Goal: Task Accomplishment & Management: Manage account settings

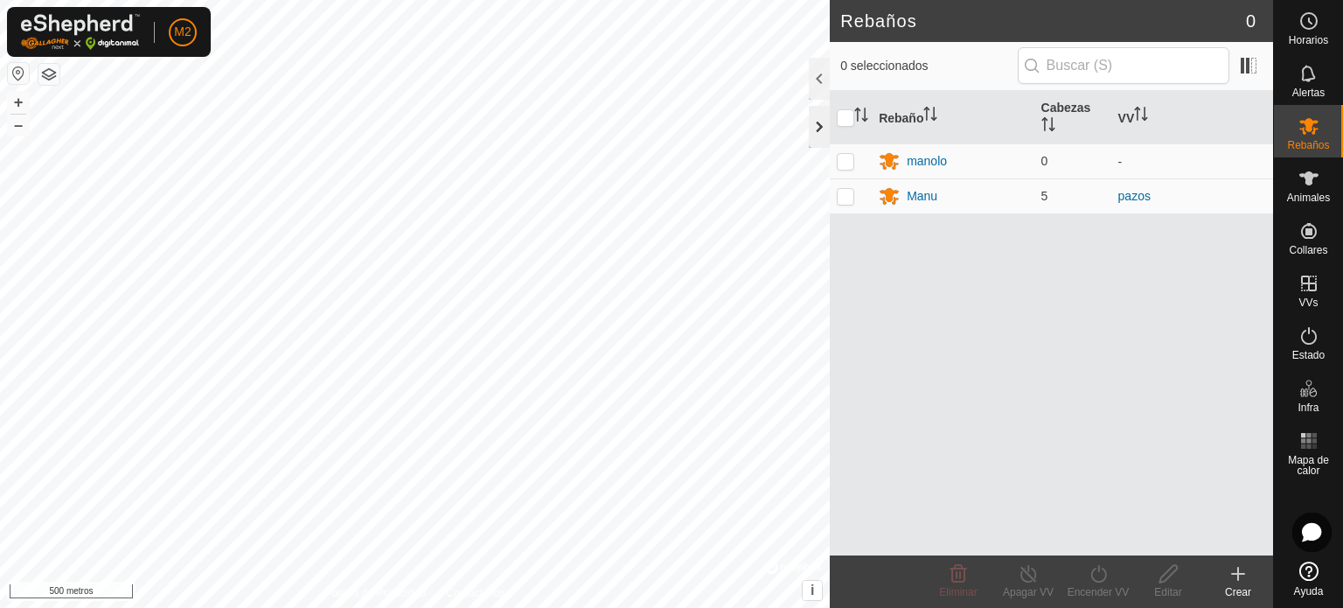
click at [818, 113] on div at bounding box center [819, 127] width 21 height 42
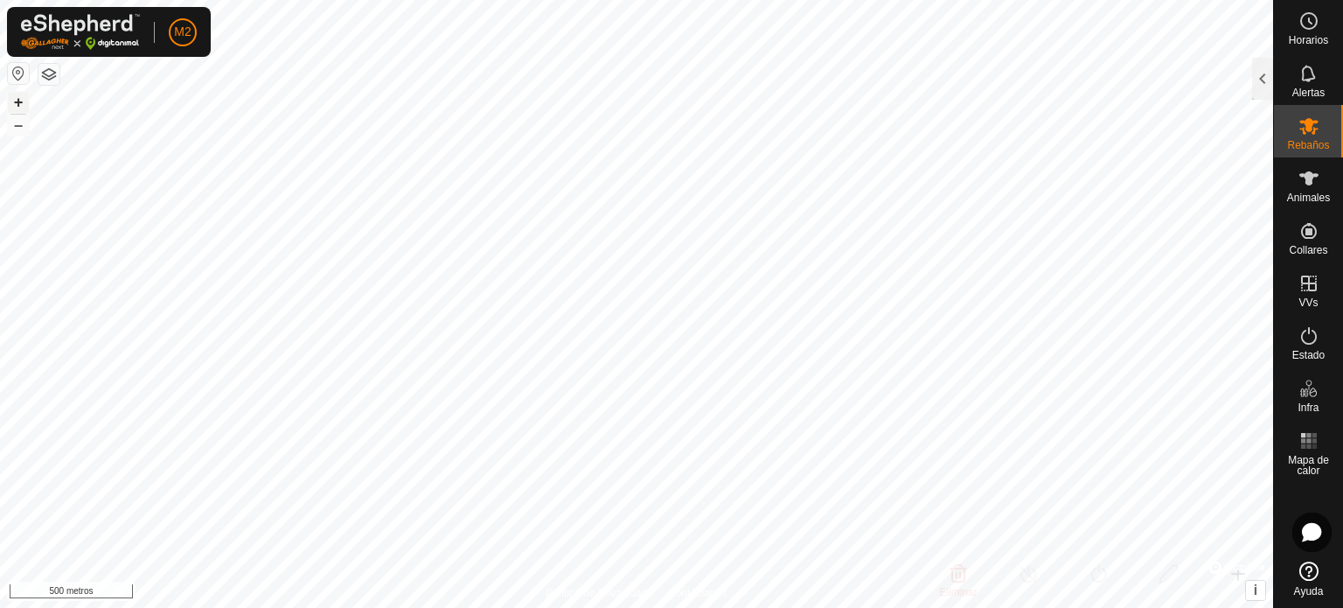
click at [14, 101] on font "+" at bounding box center [19, 102] width 10 height 18
click at [20, 101] on font "+" at bounding box center [19, 102] width 10 height 18
click at [1255, 83] on div at bounding box center [1262, 79] width 21 height 42
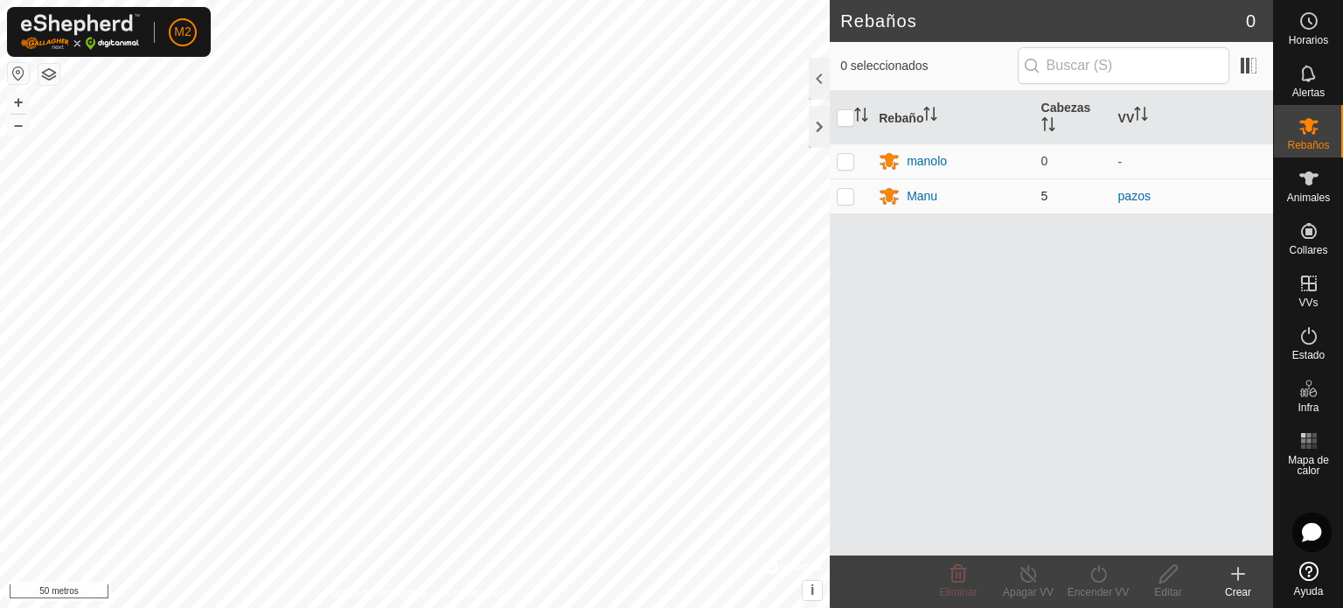
click at [851, 200] on p-checkbox at bounding box center [845, 196] width 17 height 14
checkbox input "true"
click at [1163, 578] on icon at bounding box center [1168, 573] width 22 height 21
click at [1316, 195] on font "Animales" at bounding box center [1308, 197] width 43 height 12
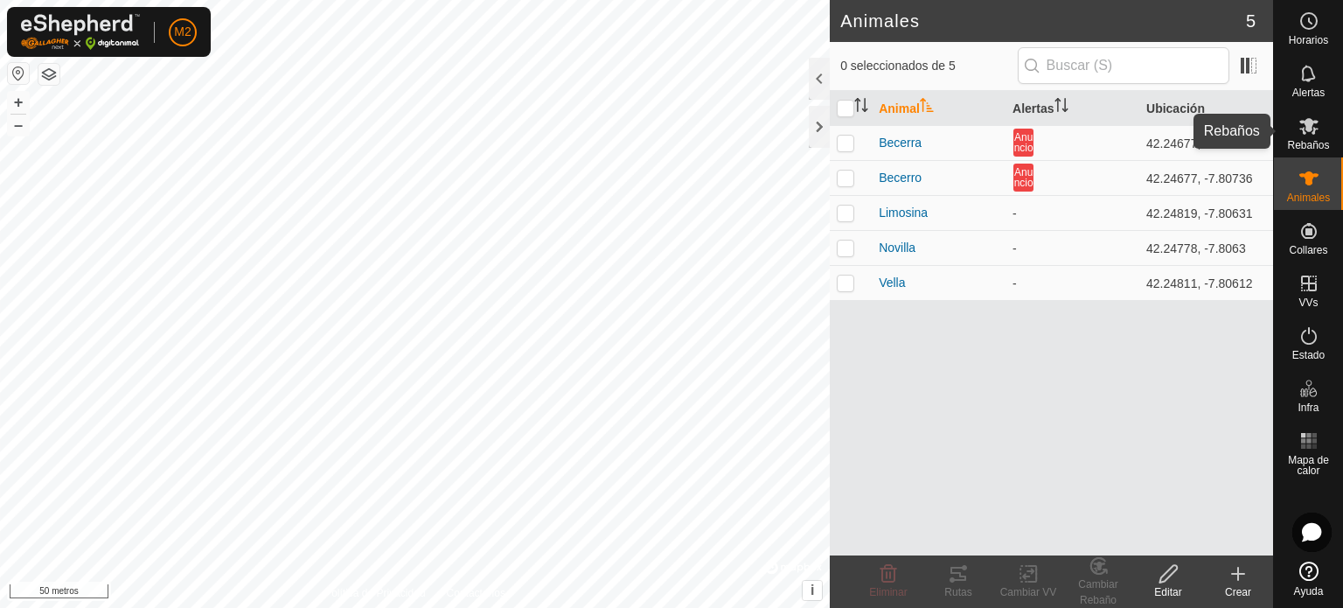
click at [1326, 145] on font "Rebaños" at bounding box center [1308, 145] width 42 height 12
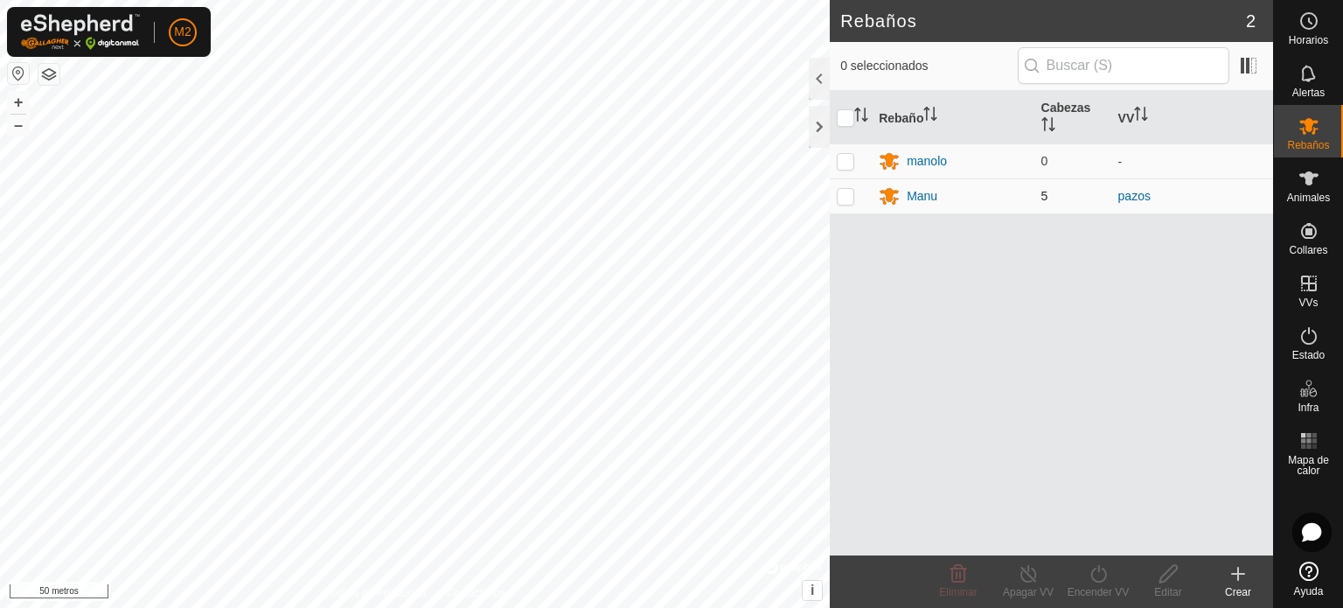
click at [1052, 198] on td "5" at bounding box center [1072, 195] width 77 height 35
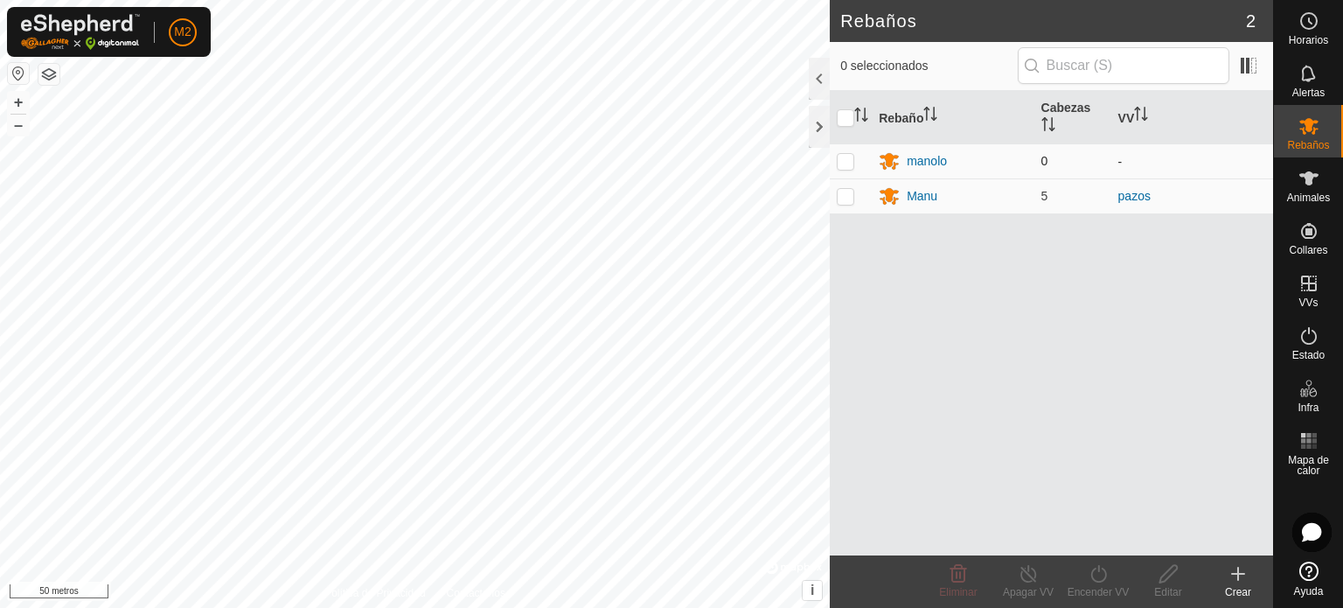
click at [844, 154] on p-checkbox at bounding box center [845, 161] width 17 height 14
checkbox input "true"
click at [1159, 579] on icon at bounding box center [1167, 573] width 17 height 17
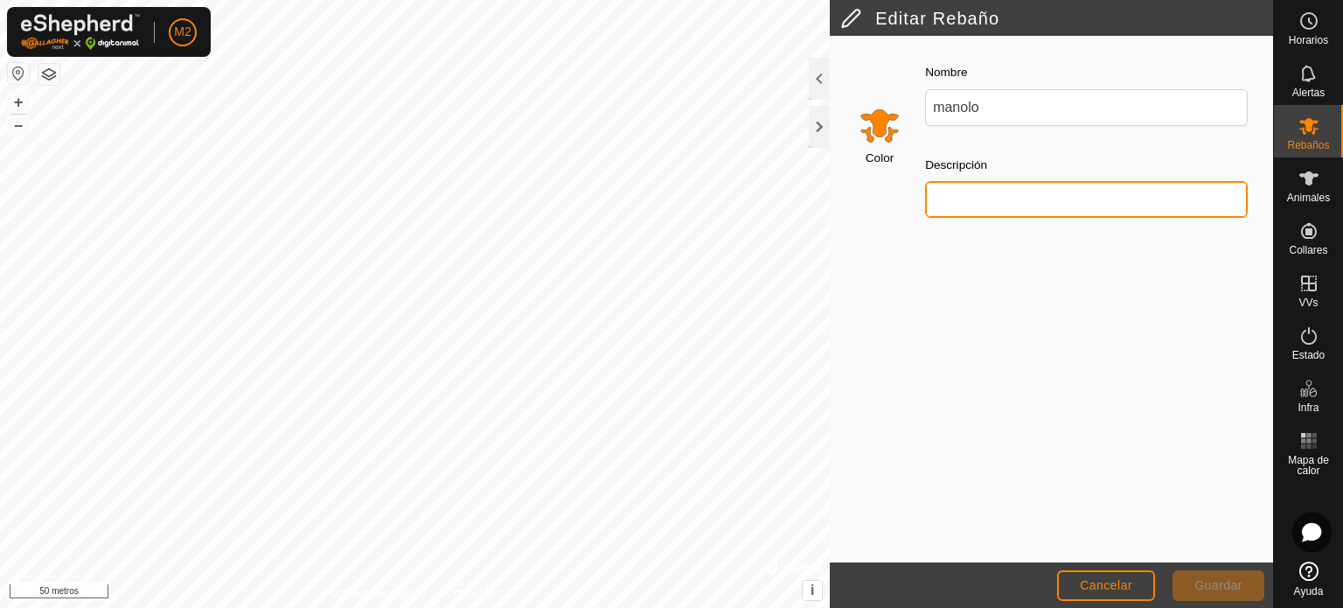
click at [993, 209] on input "Descripción" at bounding box center [1086, 199] width 323 height 37
type input "[PERSON_NAME]"
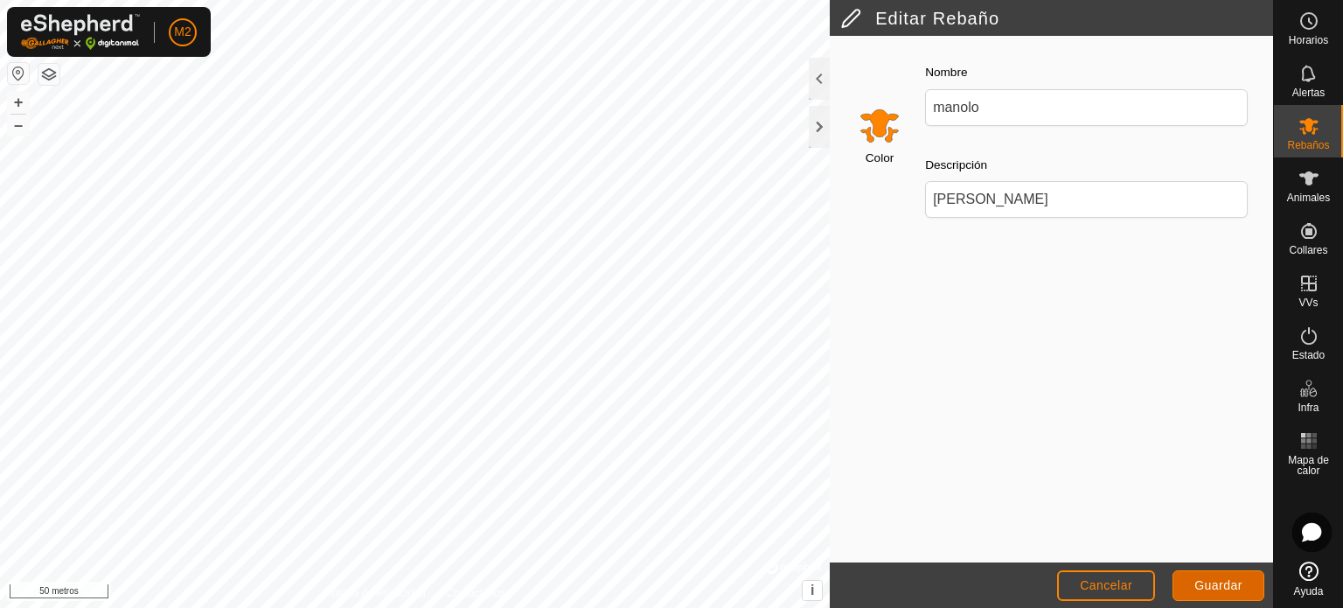
click at [1206, 579] on font "Guardar" at bounding box center [1218, 585] width 48 height 14
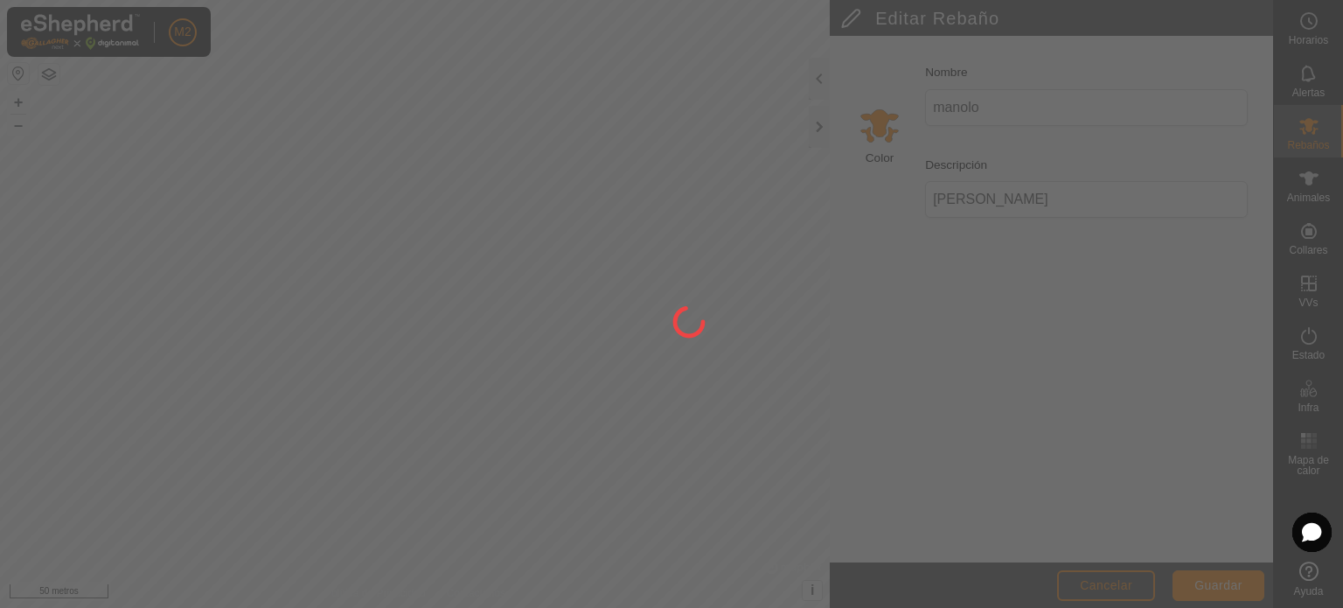
click at [1031, 291] on div at bounding box center [671, 304] width 1343 height 608
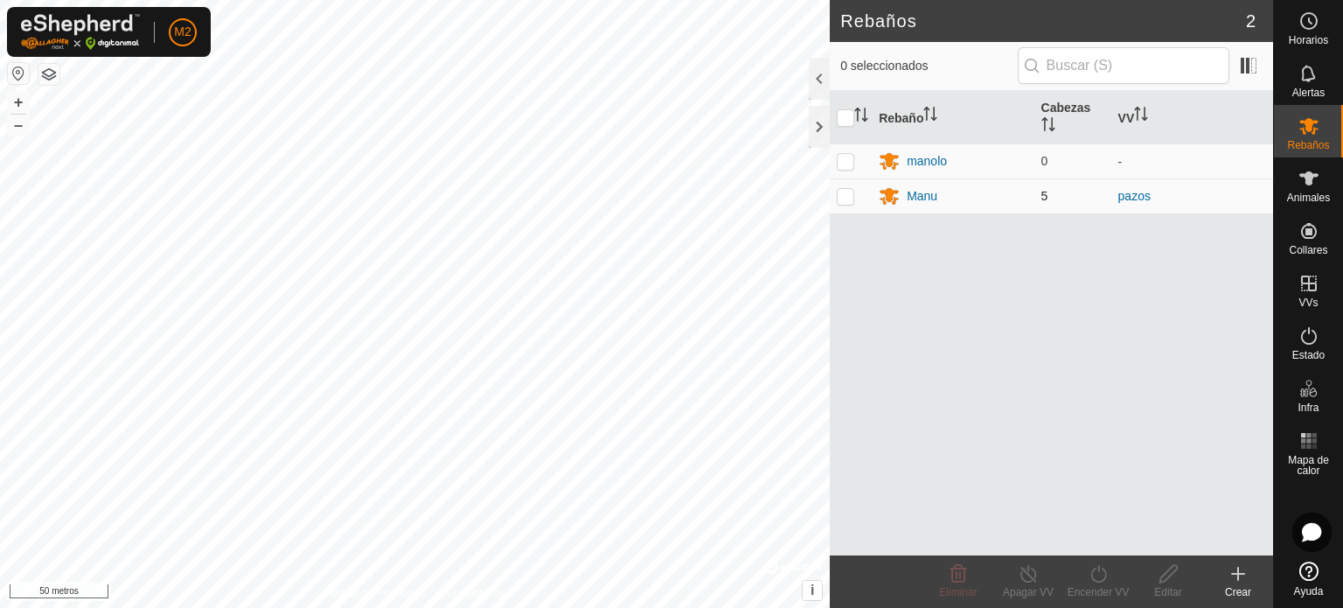
click at [845, 198] on p-checkbox at bounding box center [845, 196] width 17 height 14
checkbox input "true"
click at [1053, 198] on td "5" at bounding box center [1072, 195] width 77 height 35
click at [1051, 113] on font "Cabezas" at bounding box center [1066, 108] width 50 height 14
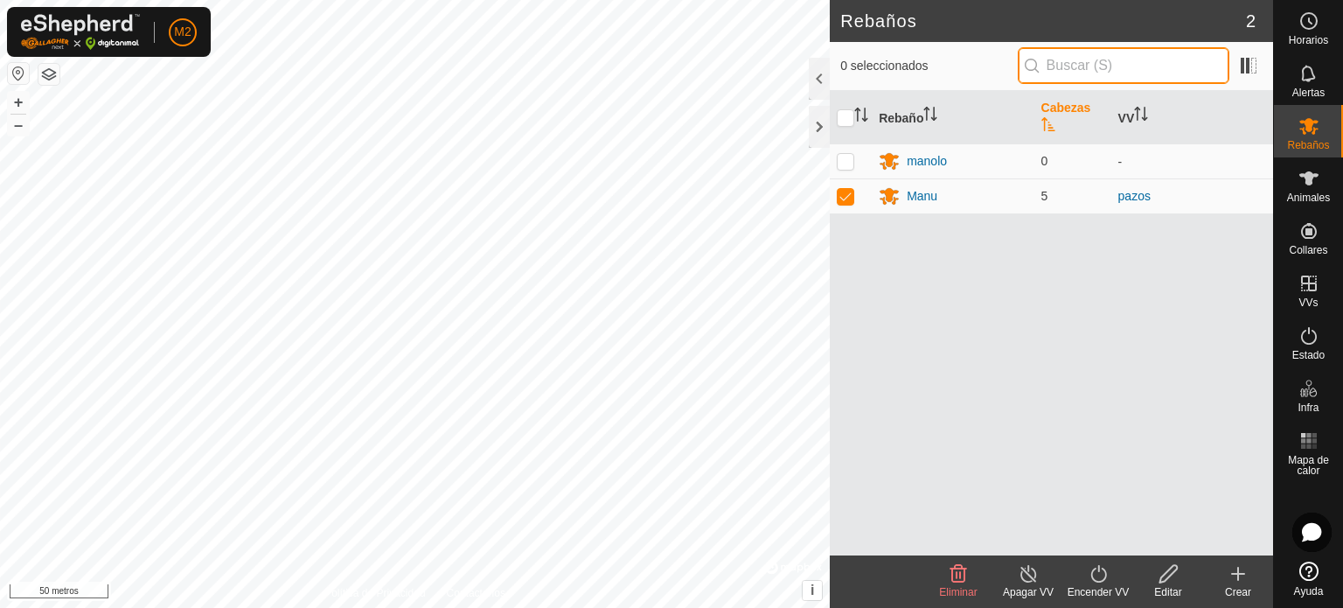
click at [1050, 69] on input "text" at bounding box center [1123, 65] width 212 height 37
click at [845, 115] on input "checkbox" at bounding box center [845, 117] width 17 height 17
checkbox input "true"
click at [844, 154] on p-checkbox at bounding box center [845, 161] width 17 height 14
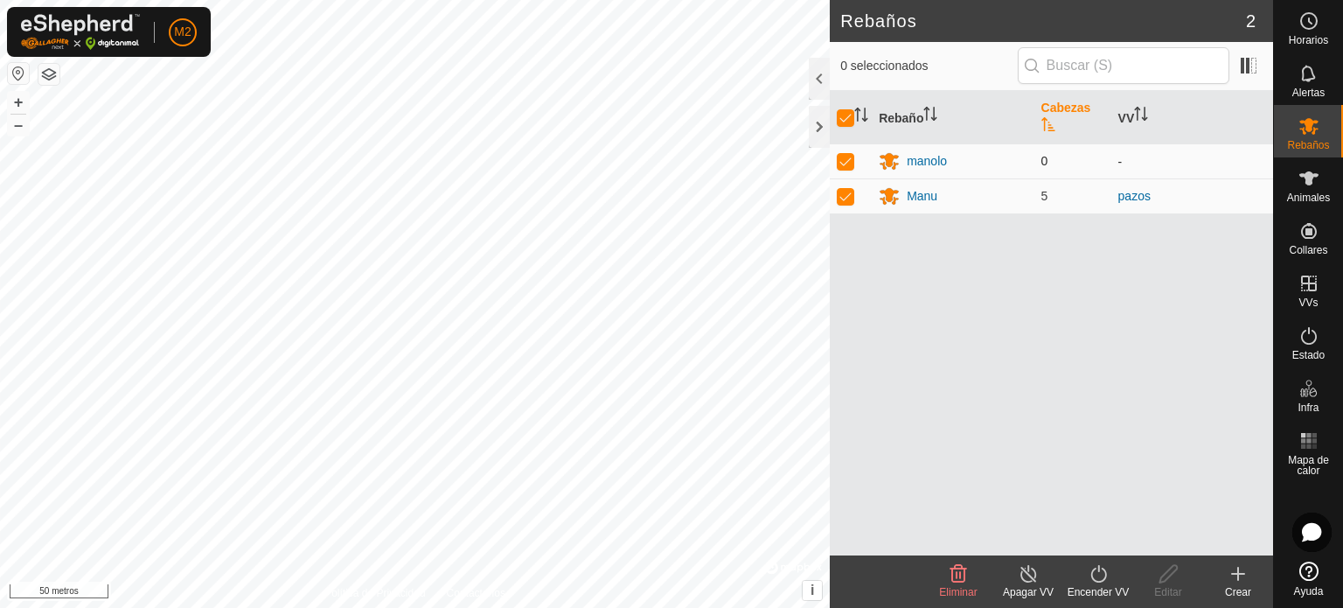
checkbox input "false"
click at [1175, 577] on icon at bounding box center [1168, 573] width 22 height 21
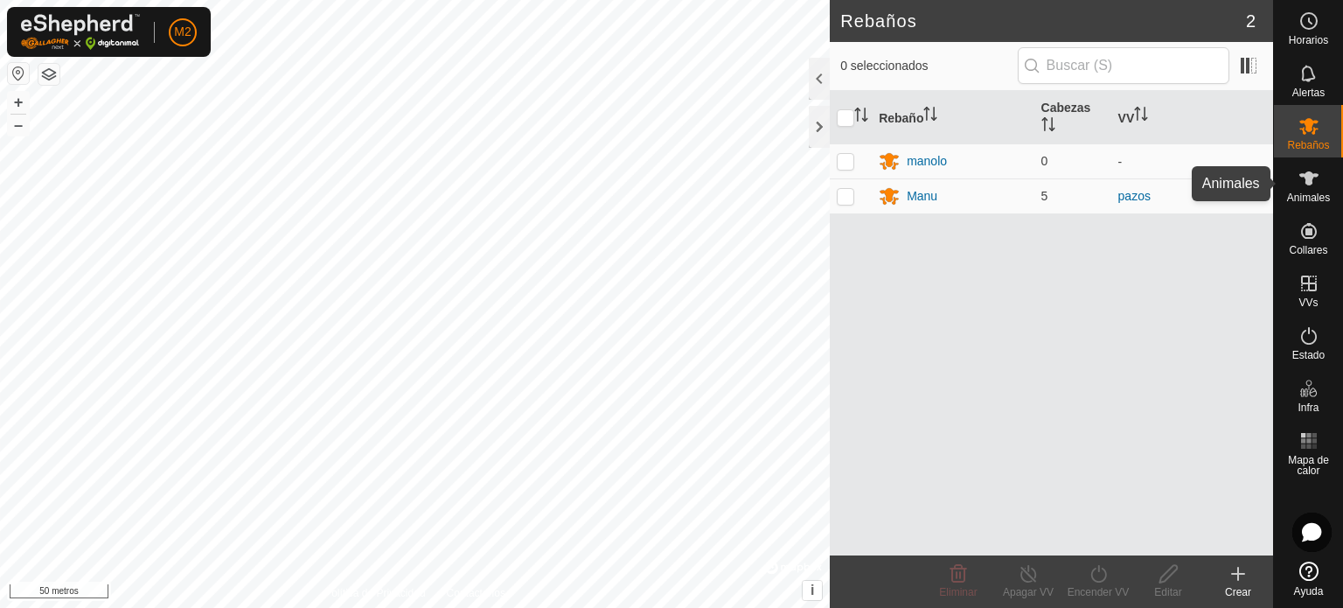
click at [1300, 185] on icon at bounding box center [1308, 178] width 21 height 21
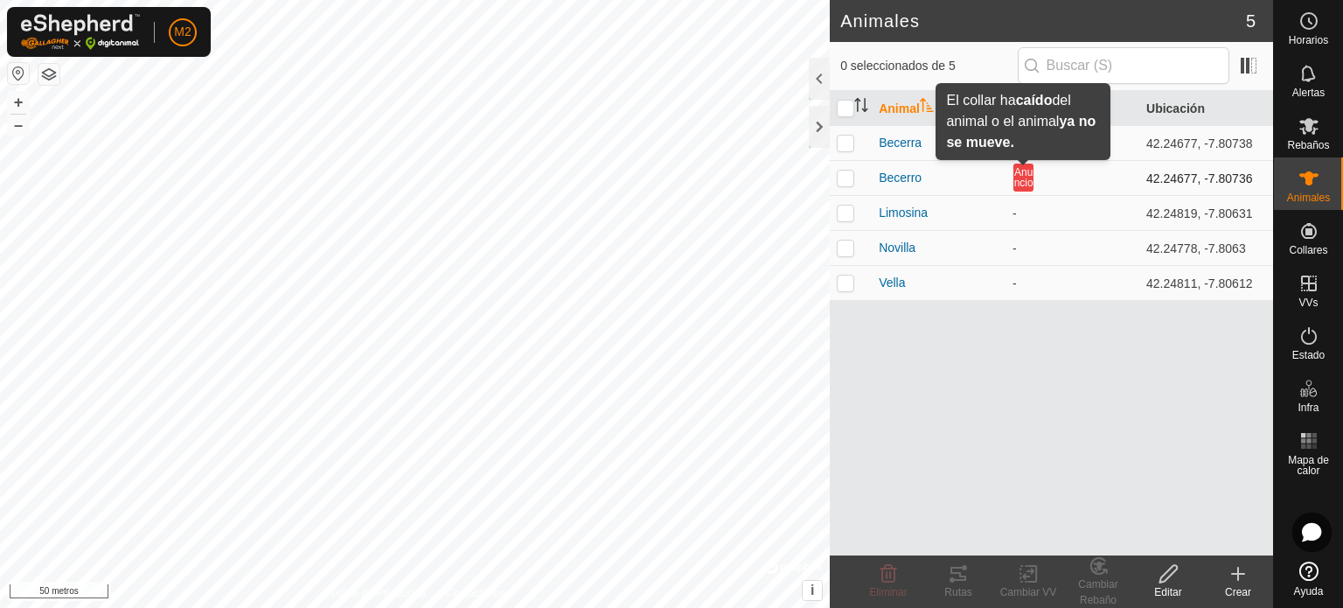
click at [1021, 183] on font "Anuncio" at bounding box center [1023, 177] width 19 height 23
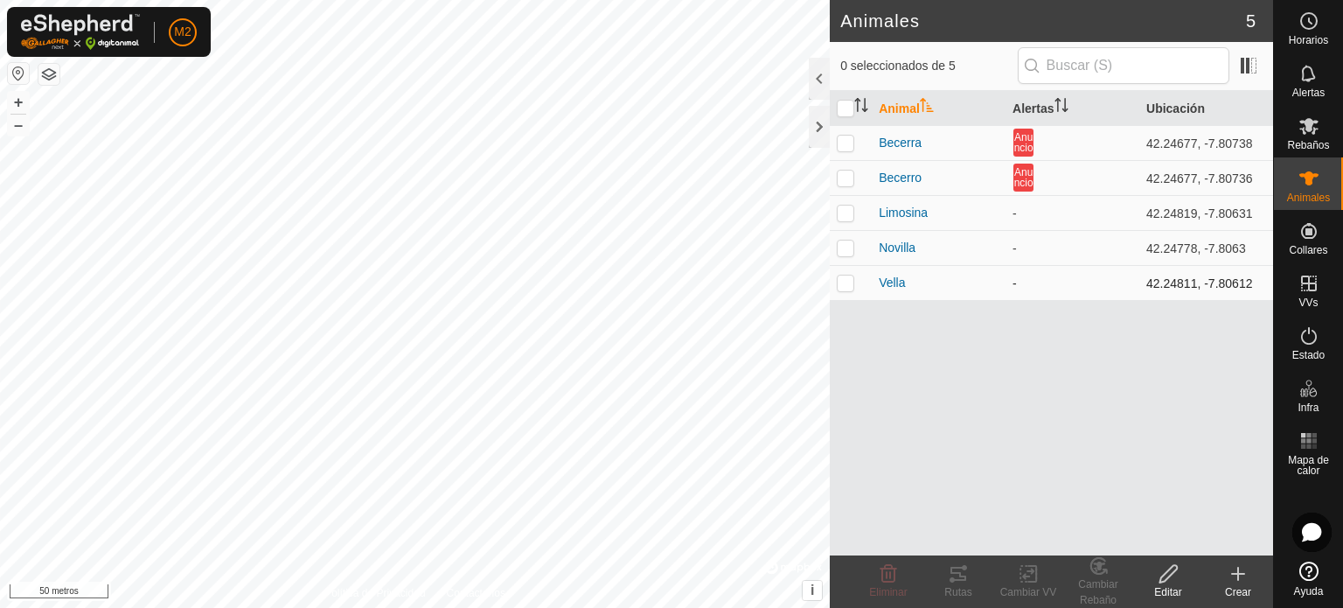
click at [850, 281] on p-checkbox at bounding box center [845, 282] width 17 height 14
checkbox input "false"
click at [854, 181] on td at bounding box center [851, 177] width 42 height 35
click at [1099, 582] on font "Cambiar Rebaño" at bounding box center [1097, 592] width 39 height 28
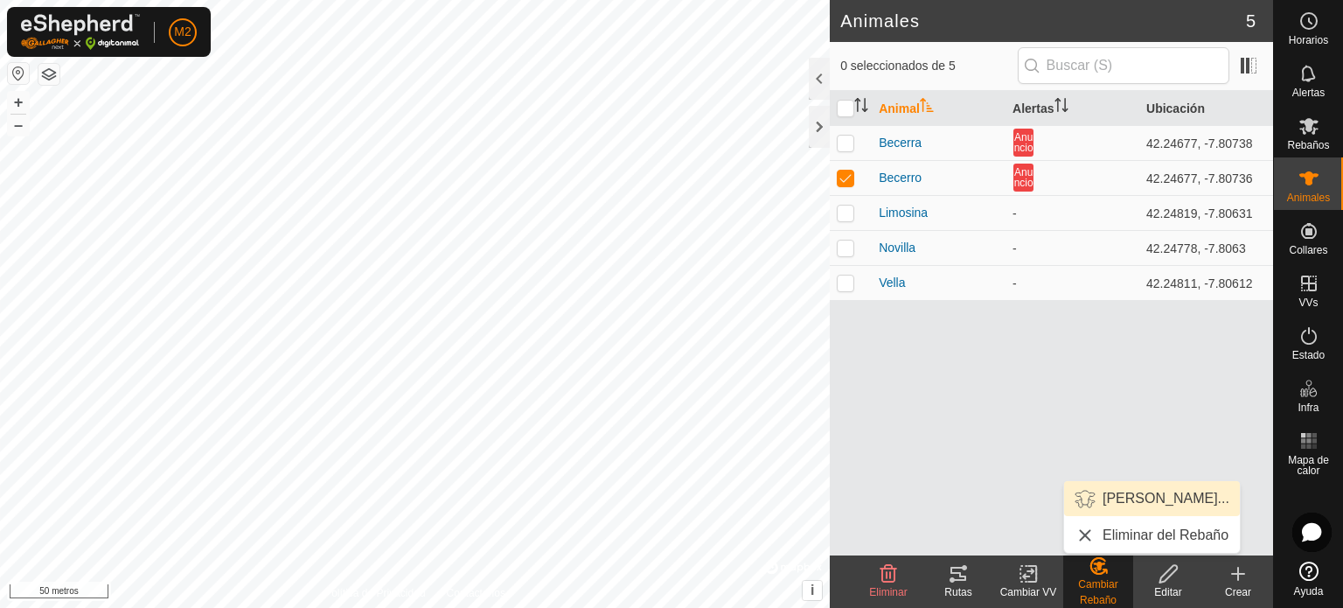
click at [1126, 496] on link "[PERSON_NAME]..." at bounding box center [1152, 498] width 176 height 35
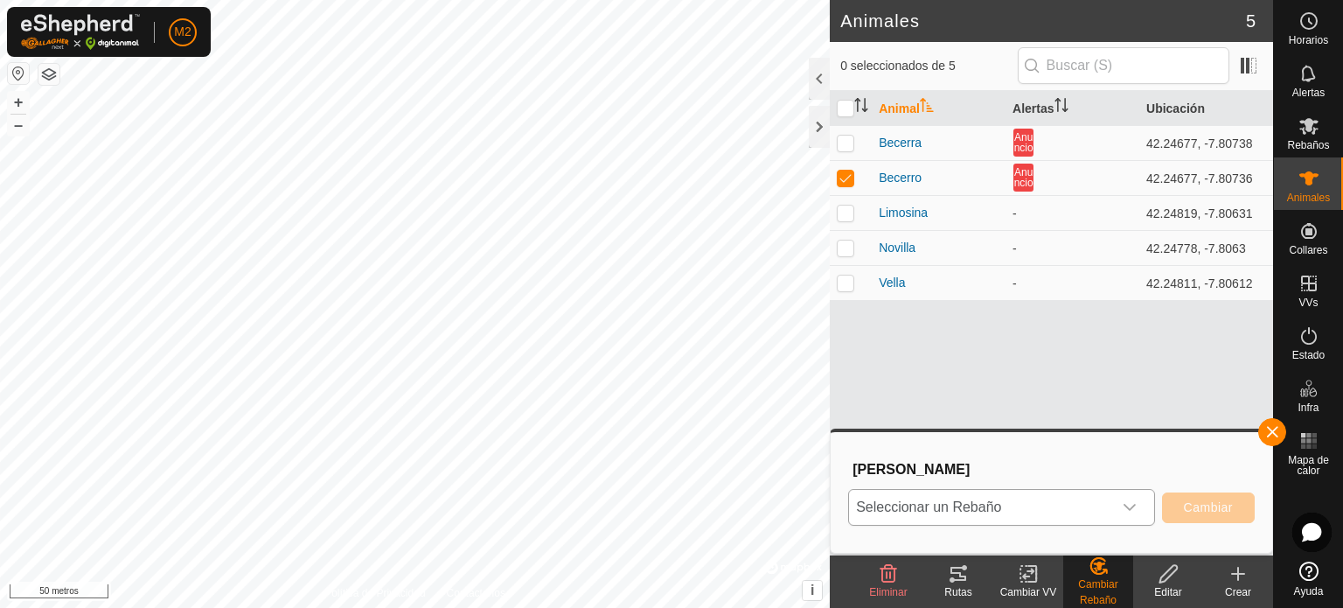
click at [1134, 506] on icon "disparador desplegable" at bounding box center [1129, 507] width 14 height 14
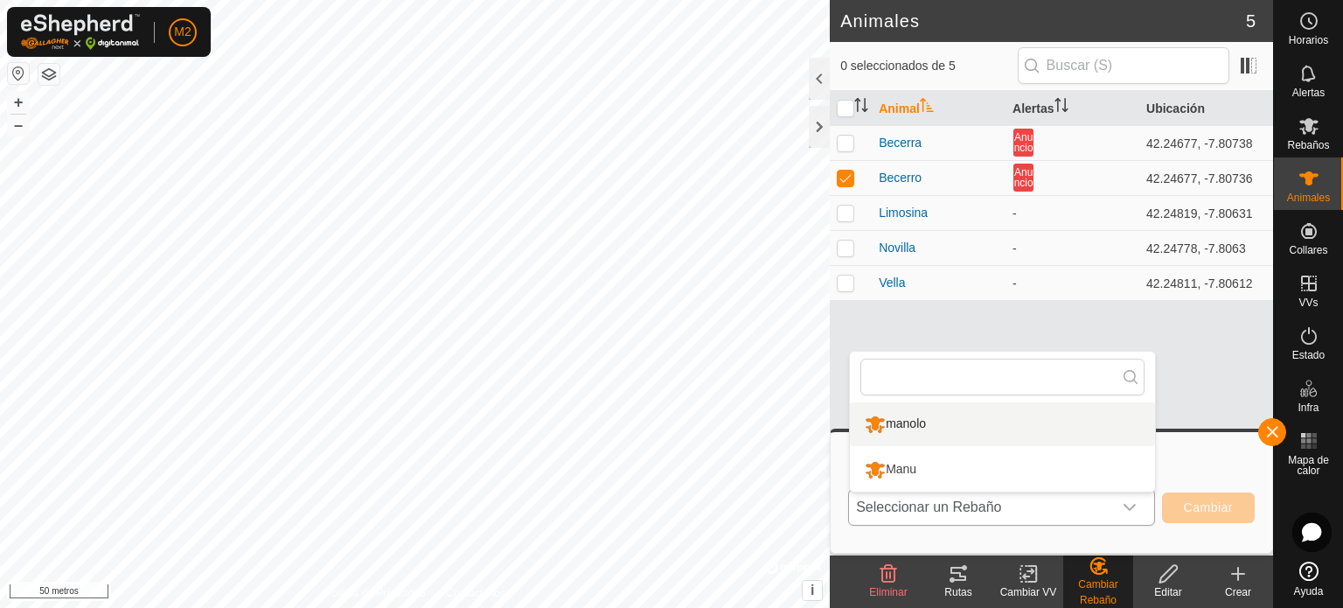
click at [934, 421] on li "manolo" at bounding box center [1002, 424] width 305 height 44
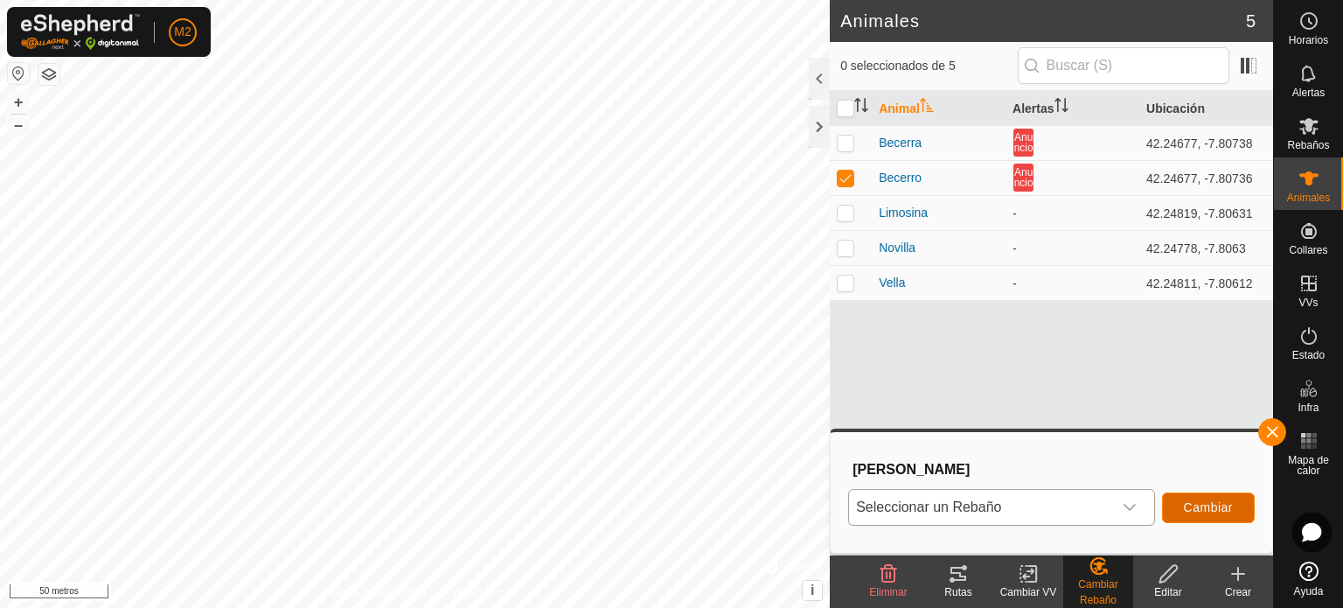
click at [1203, 503] on font "Cambiar" at bounding box center [1208, 507] width 49 height 14
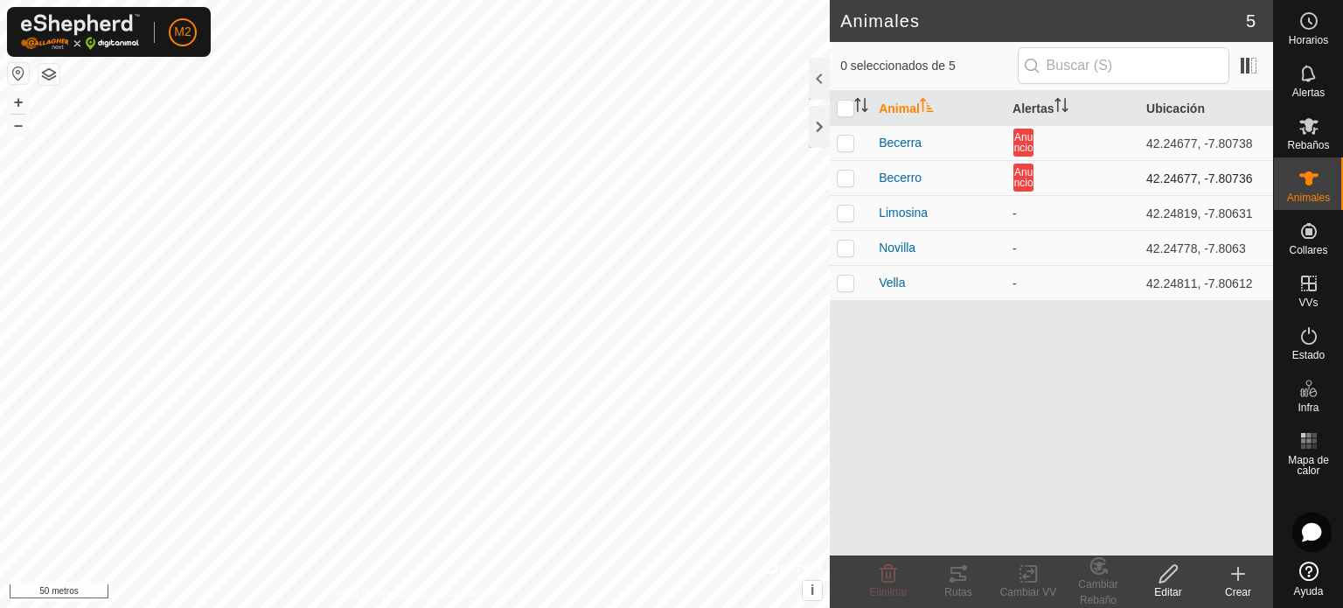
click at [849, 177] on p-checkbox at bounding box center [845, 177] width 17 height 14
click at [1096, 581] on font "Cambiar Rebaño" at bounding box center [1097, 592] width 39 height 28
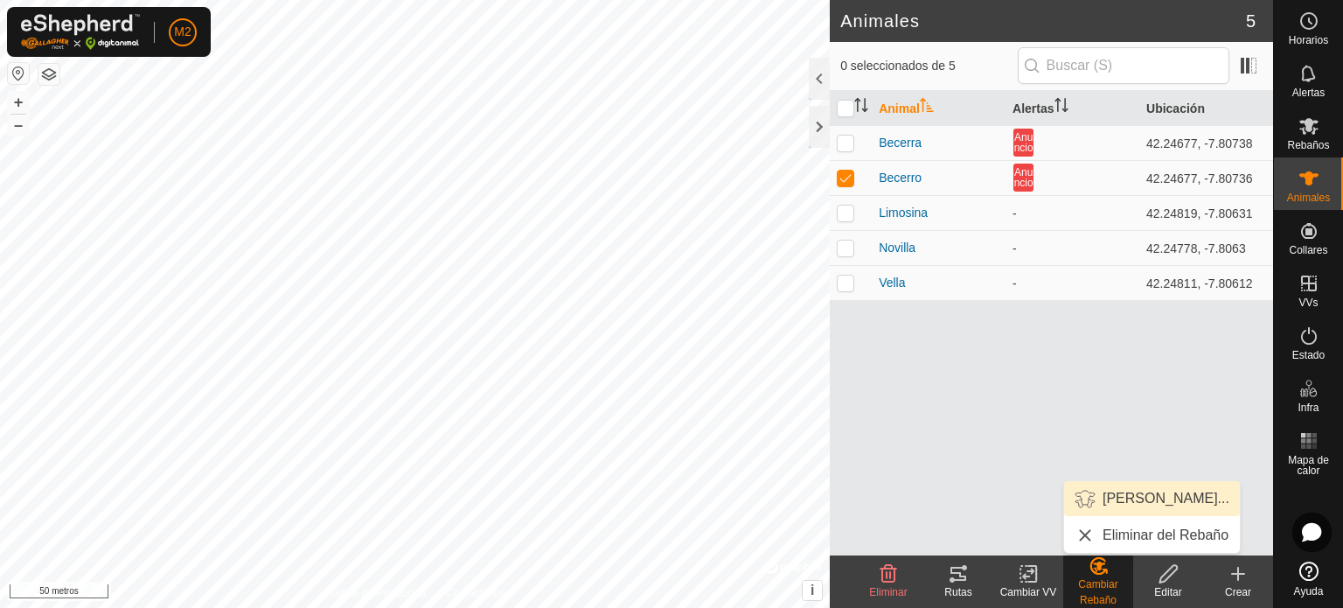
click at [1129, 495] on link "[PERSON_NAME]..." at bounding box center [1152, 498] width 176 height 35
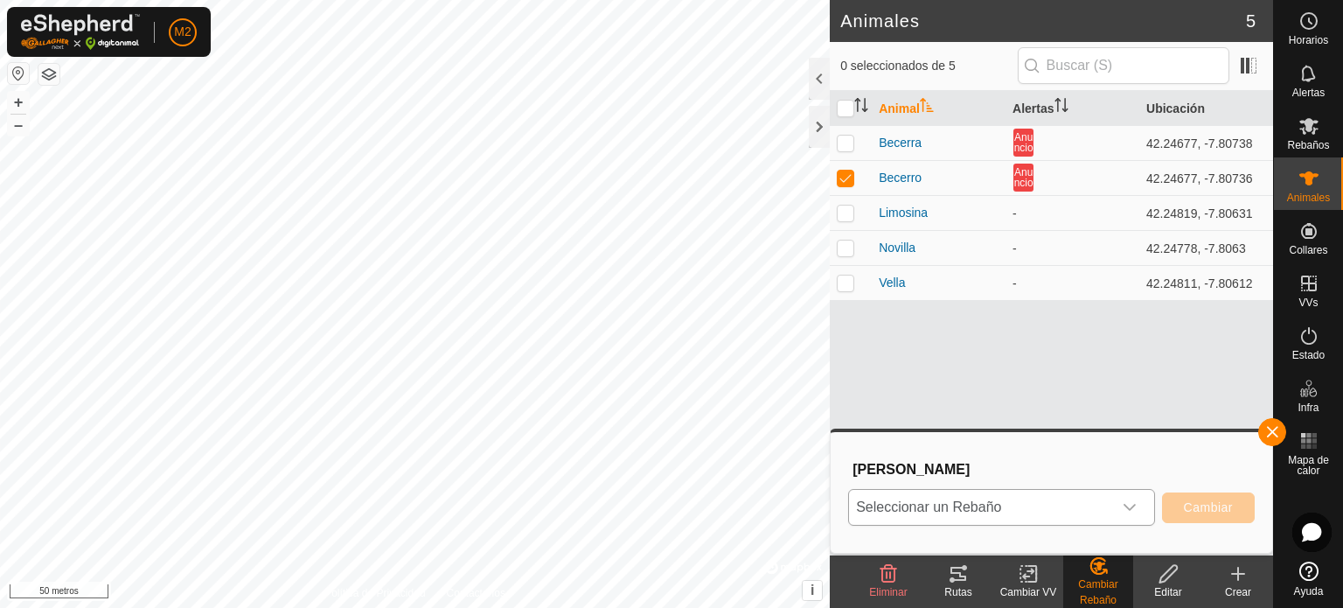
click at [1124, 508] on icon "disparador desplegable" at bounding box center [1129, 507] width 14 height 14
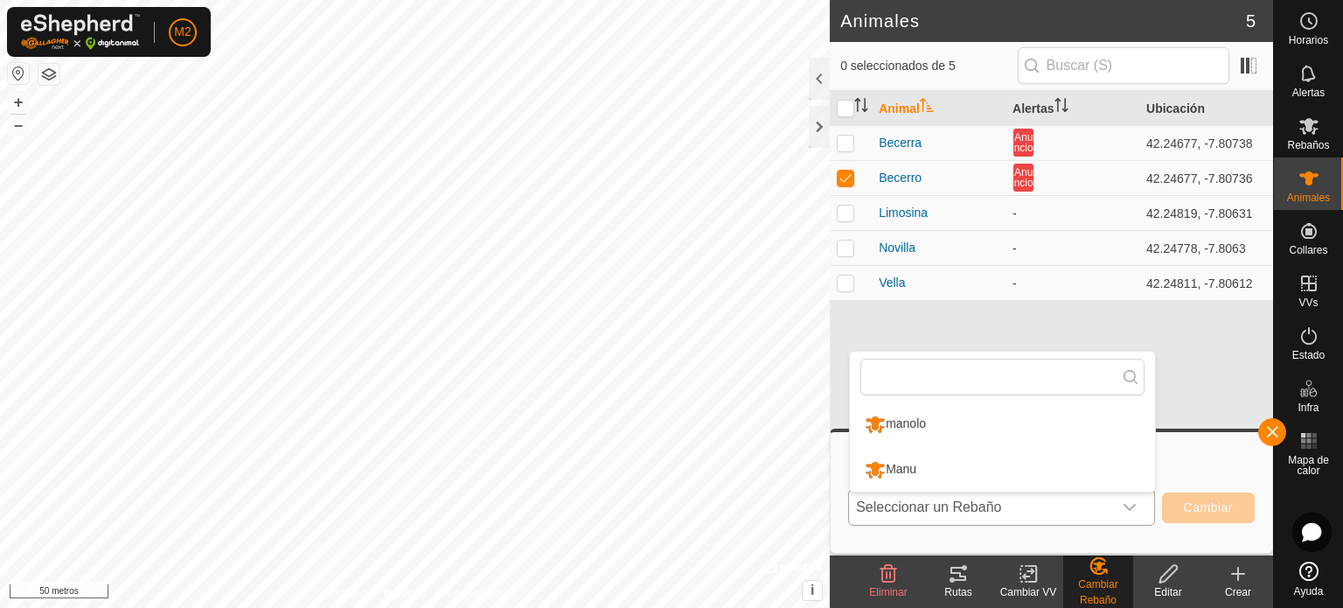
click at [913, 422] on li "manolo" at bounding box center [1002, 424] width 305 height 44
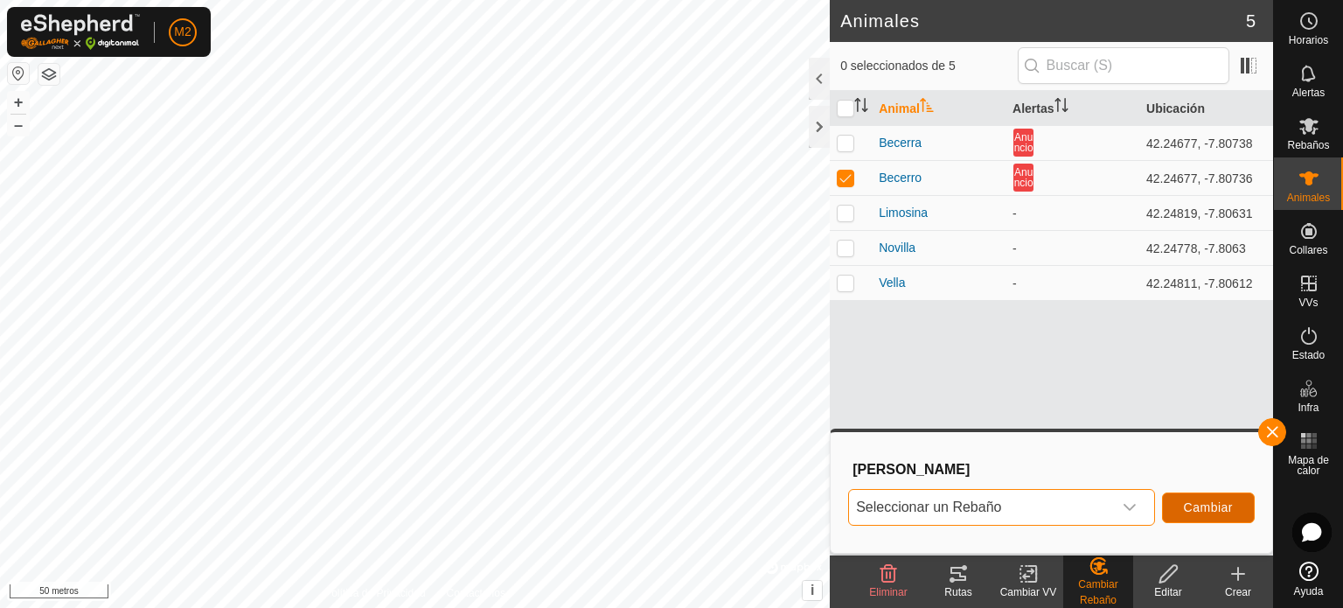
click at [1220, 504] on font "Cambiar" at bounding box center [1208, 507] width 49 height 14
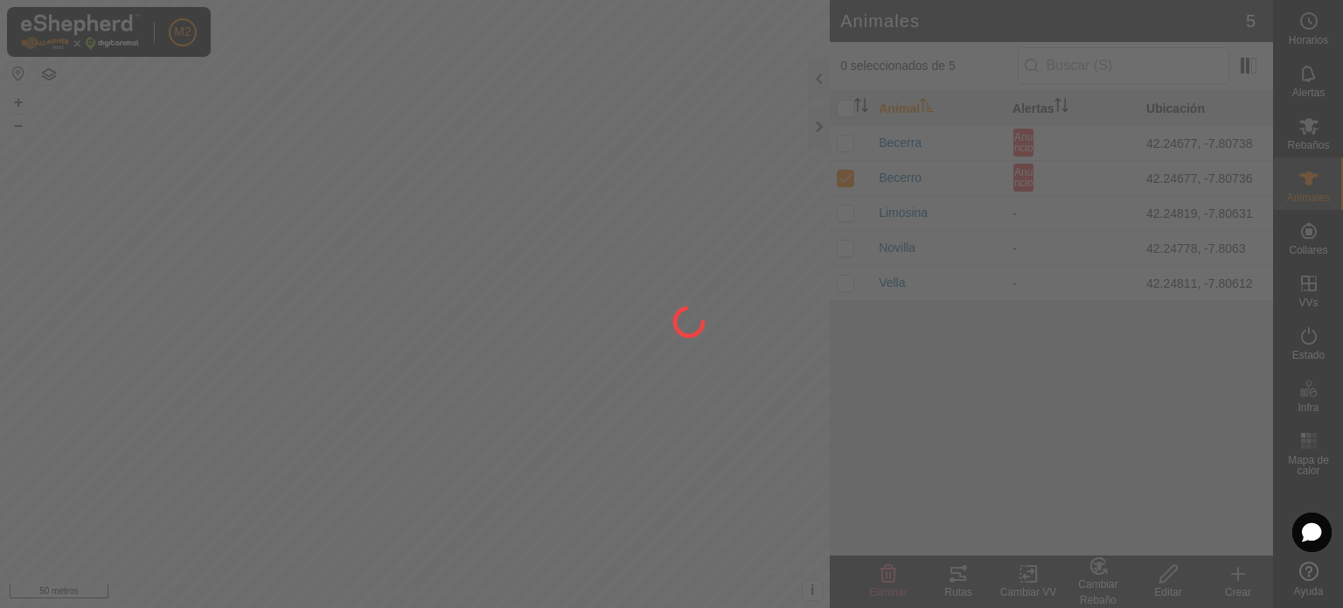
checkbox input "false"
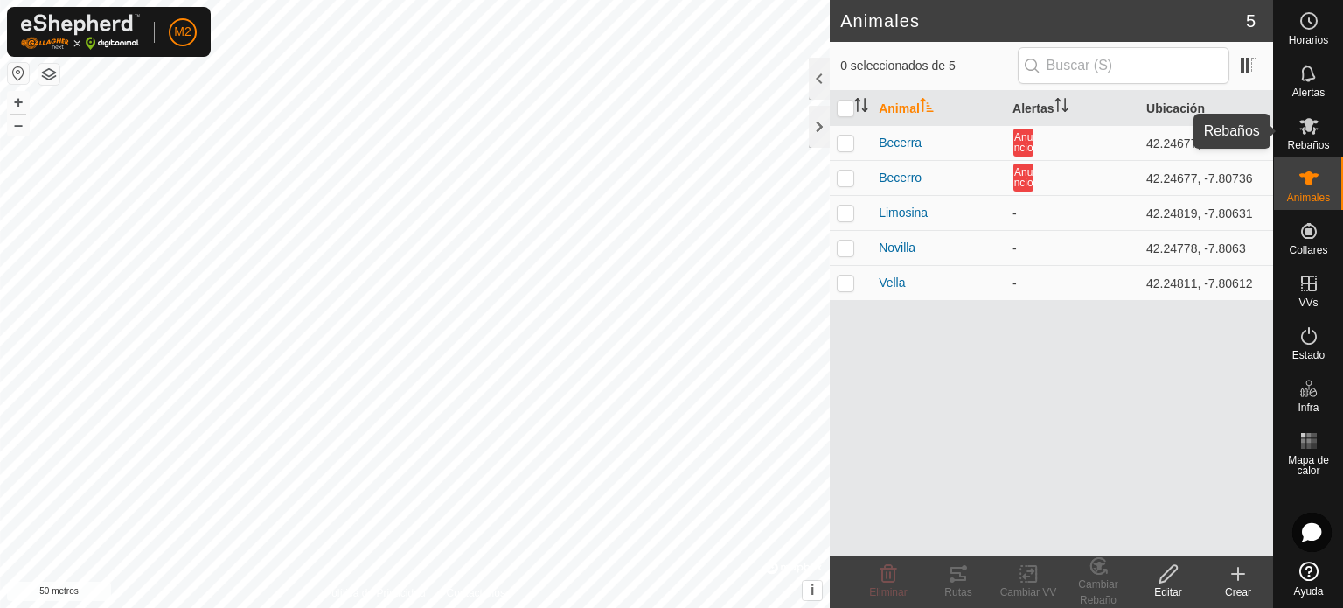
click at [1320, 146] on font "Rebaños" at bounding box center [1308, 145] width 42 height 12
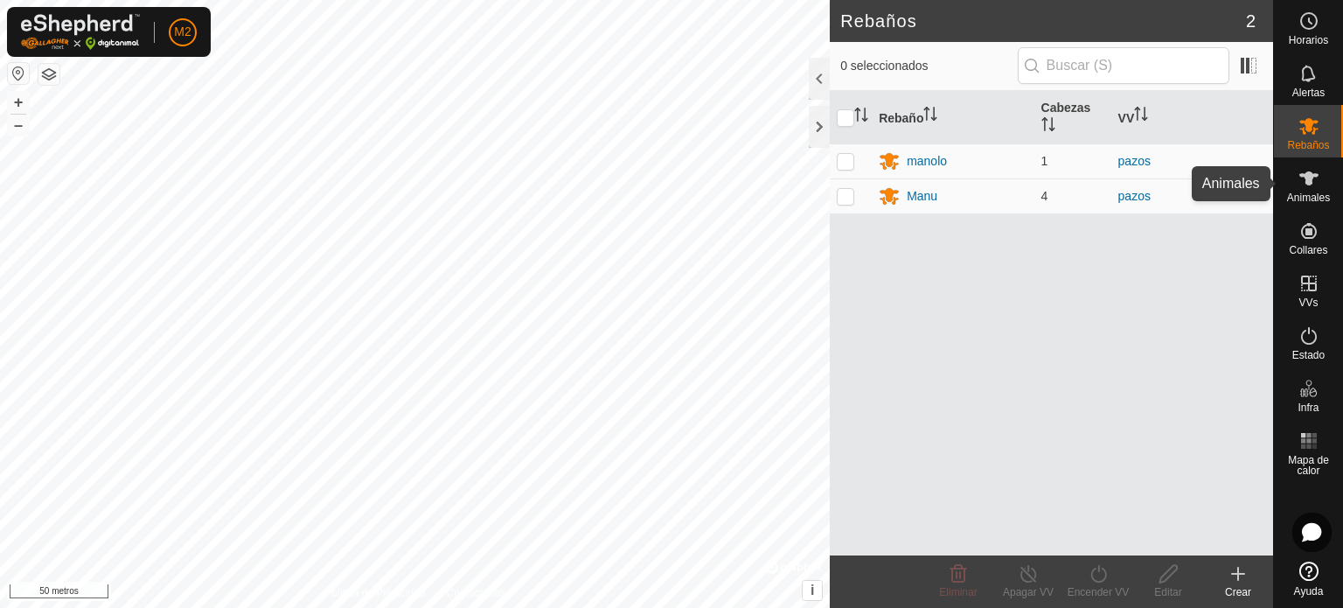
click at [1305, 185] on icon at bounding box center [1308, 178] width 21 height 21
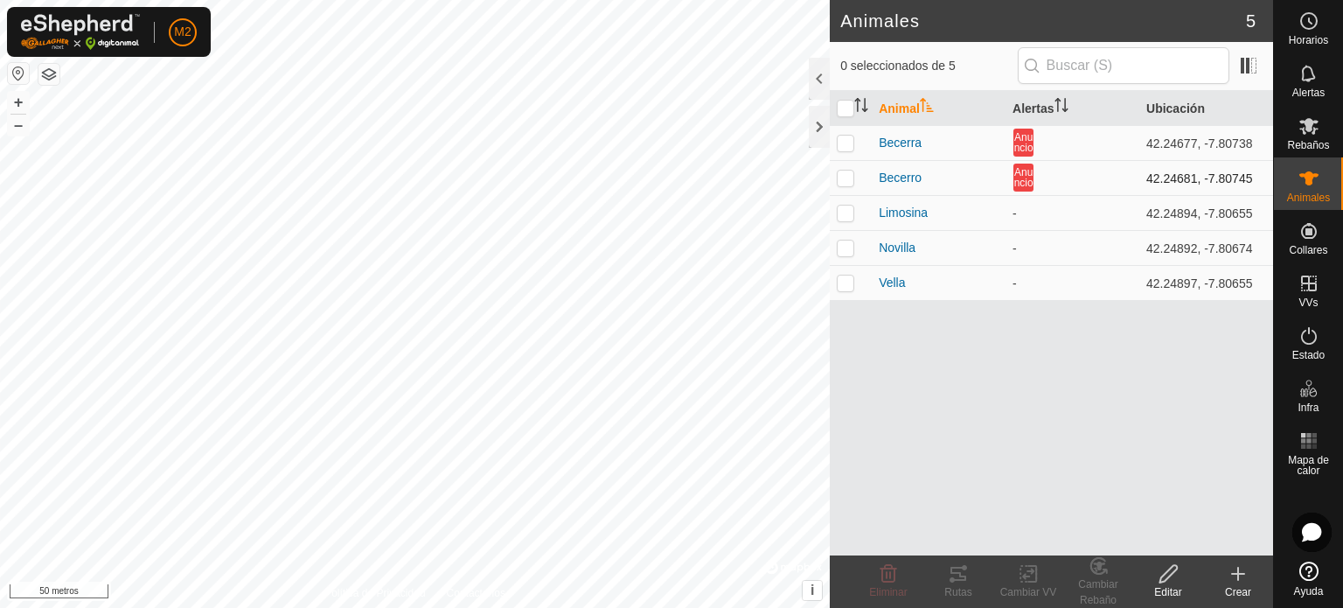
click at [844, 177] on p-checkbox at bounding box center [845, 177] width 17 height 14
click at [1091, 583] on font "Cambiar Rebaño" at bounding box center [1097, 592] width 39 height 28
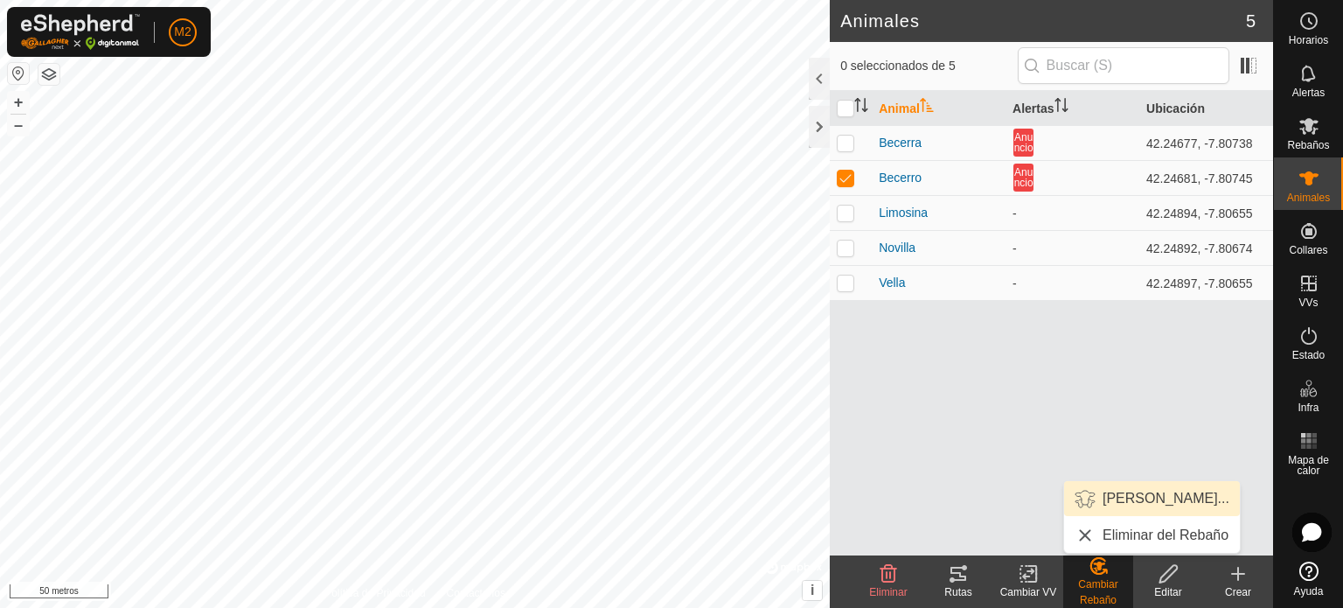
click at [1122, 492] on link "[PERSON_NAME]..." at bounding box center [1152, 498] width 176 height 35
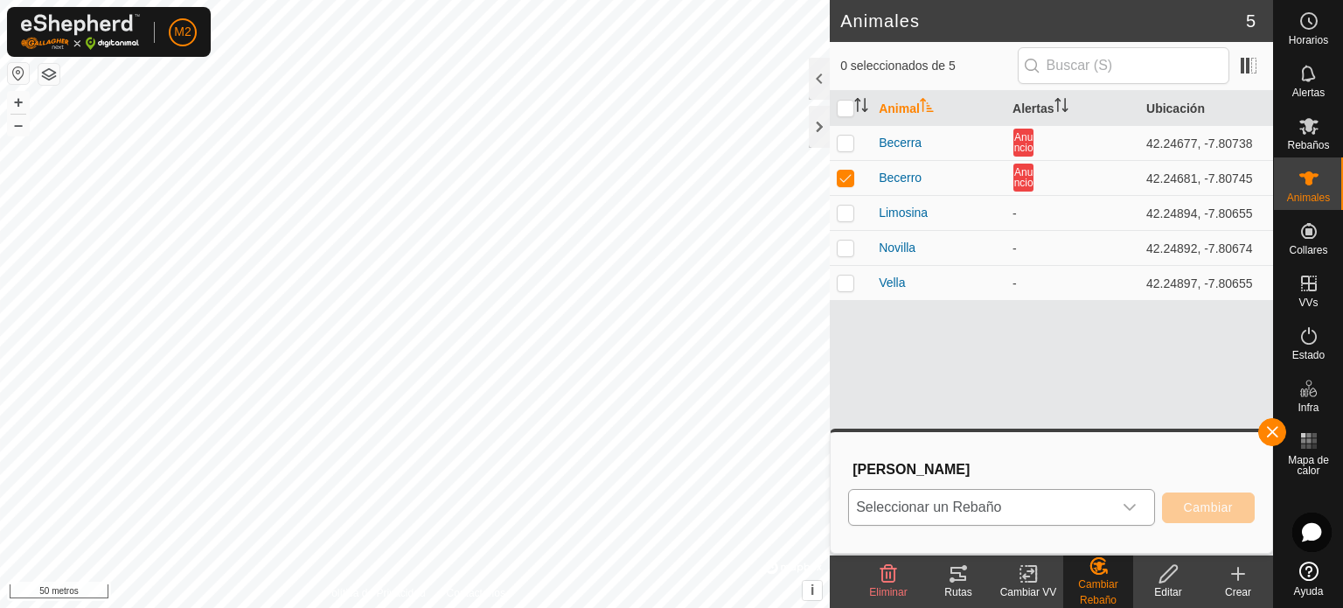
click at [1133, 509] on icon "disparador desplegable" at bounding box center [1129, 507] width 14 height 14
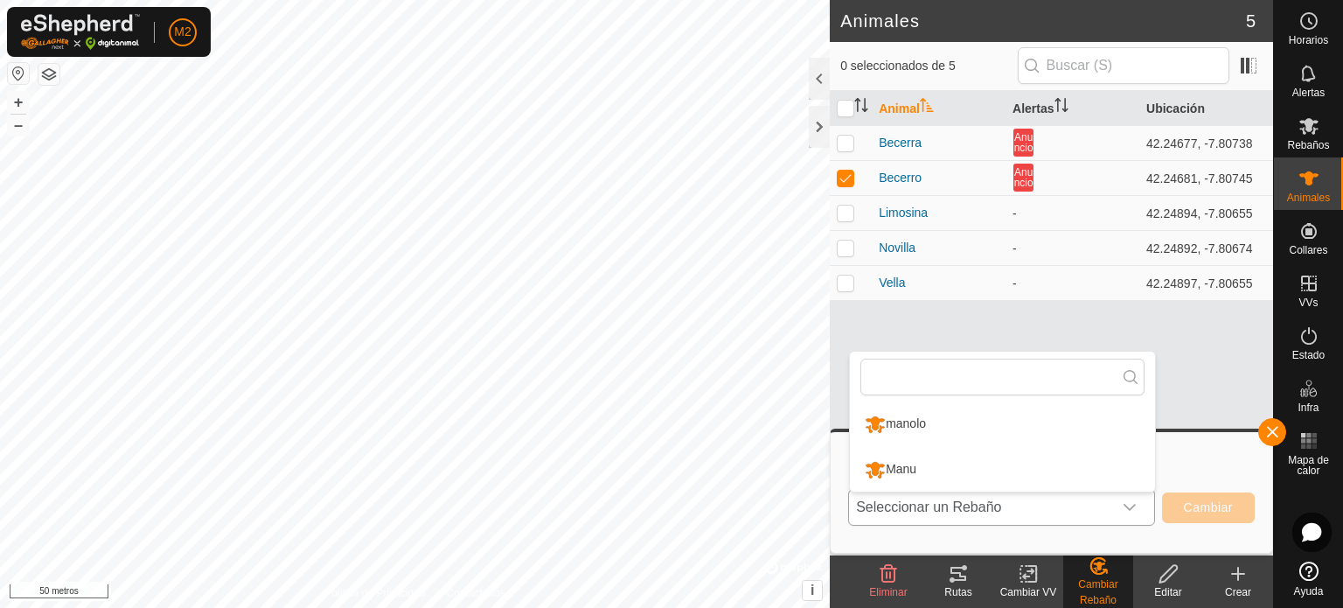
click at [920, 427] on li "manolo" at bounding box center [1002, 424] width 305 height 44
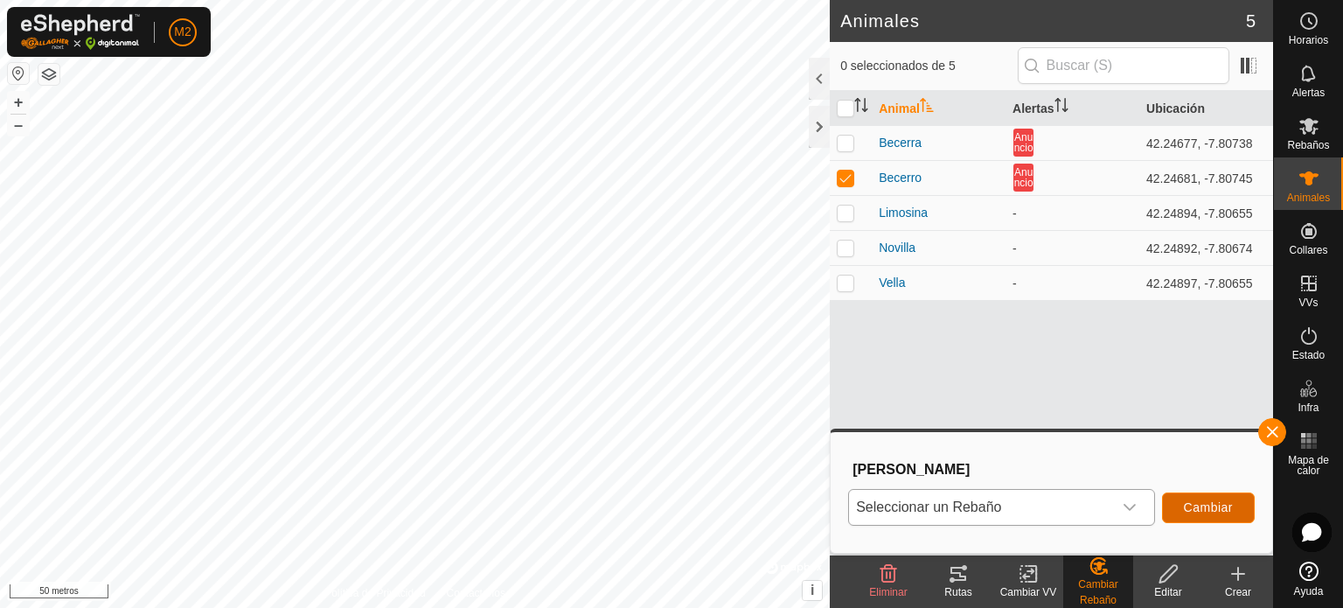
click at [1201, 504] on font "Cambiar" at bounding box center [1208, 507] width 49 height 14
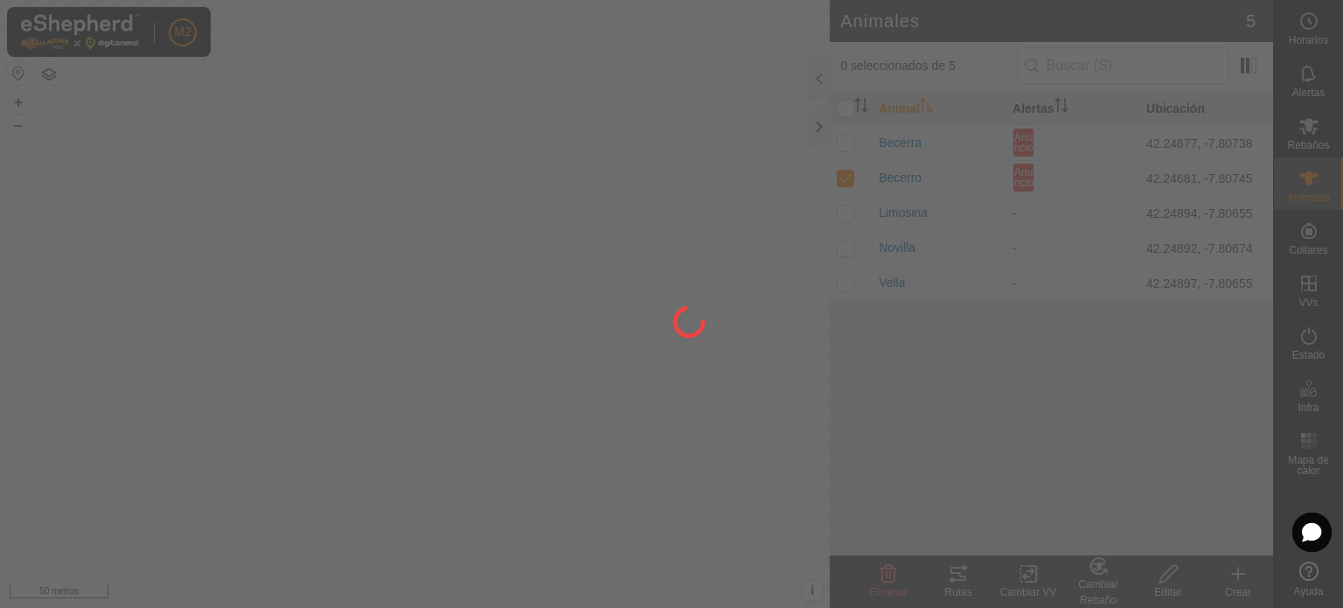
checkbox input "false"
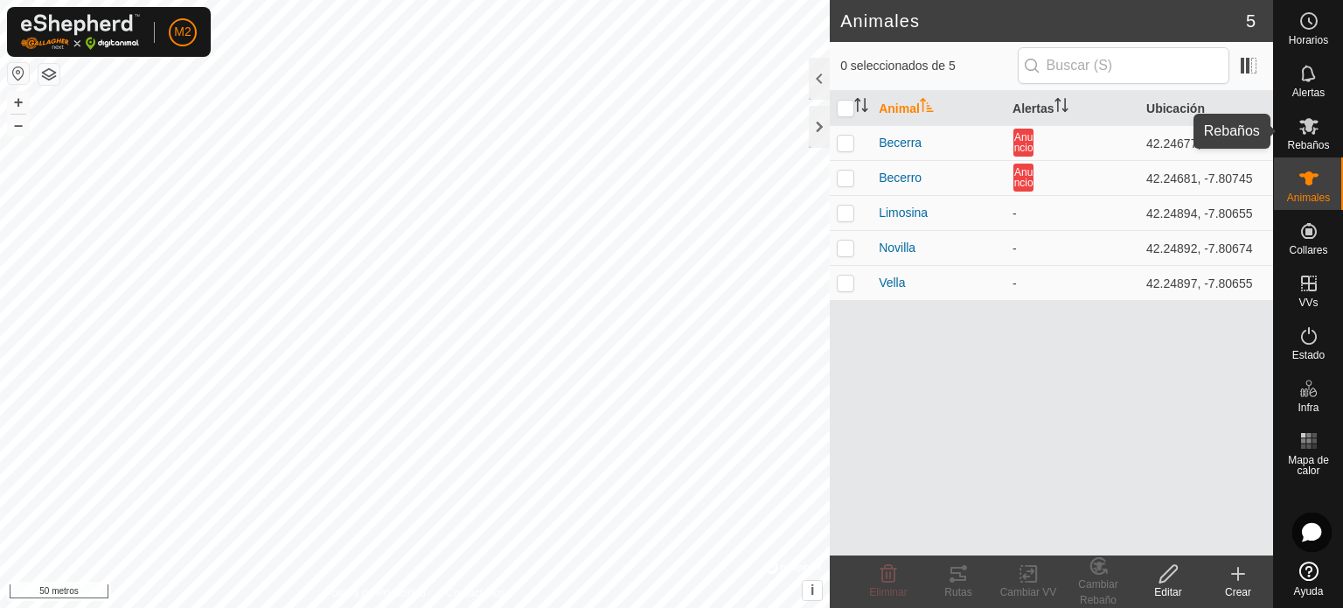
click at [1308, 132] on icon at bounding box center [1308, 125] width 21 height 21
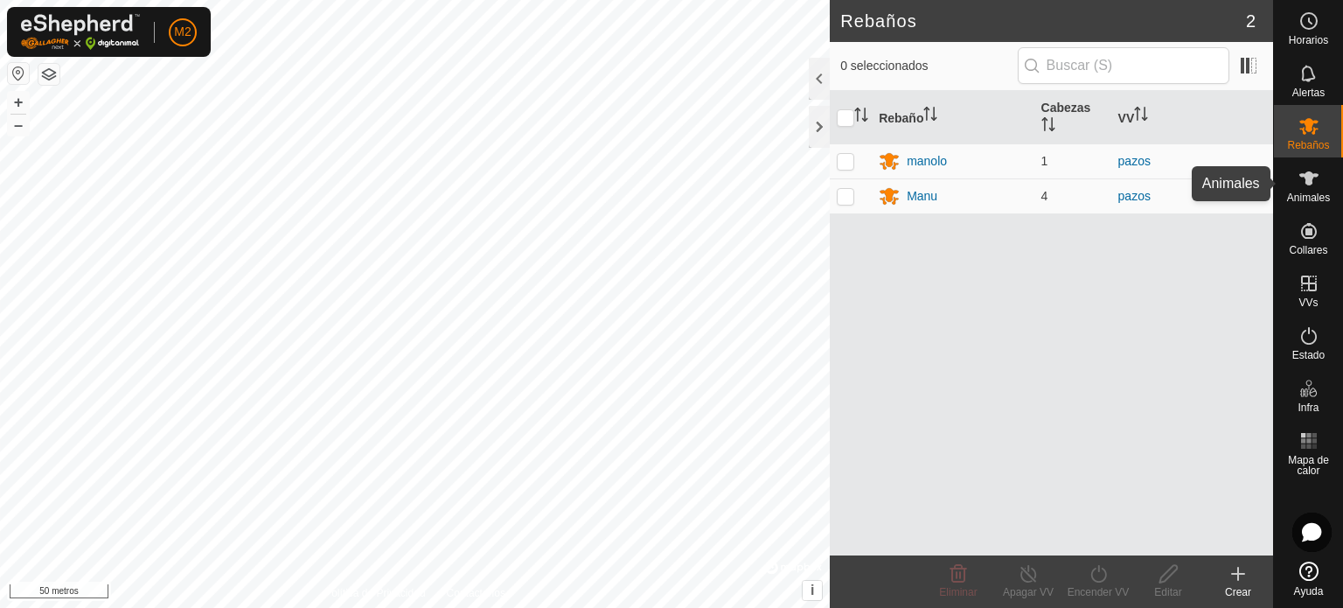
click at [1298, 184] on icon at bounding box center [1308, 178] width 21 height 21
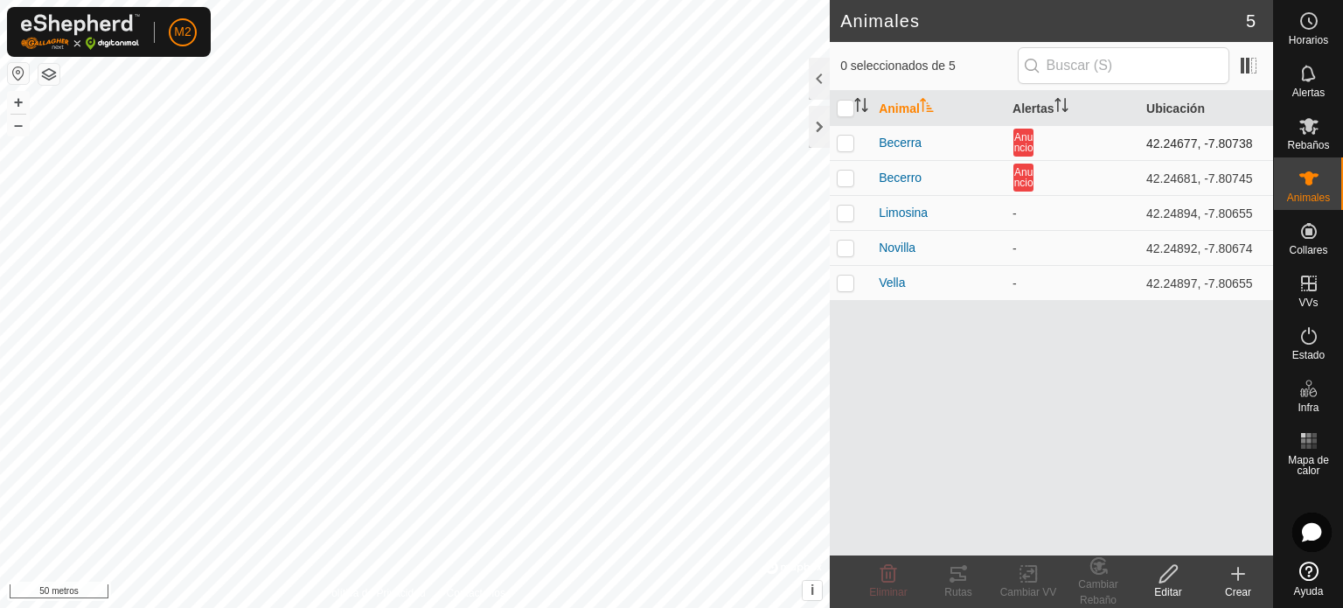
click at [844, 139] on p-checkbox at bounding box center [845, 142] width 17 height 14
click at [1088, 580] on font "Cambiar Rebaño" at bounding box center [1097, 592] width 39 height 28
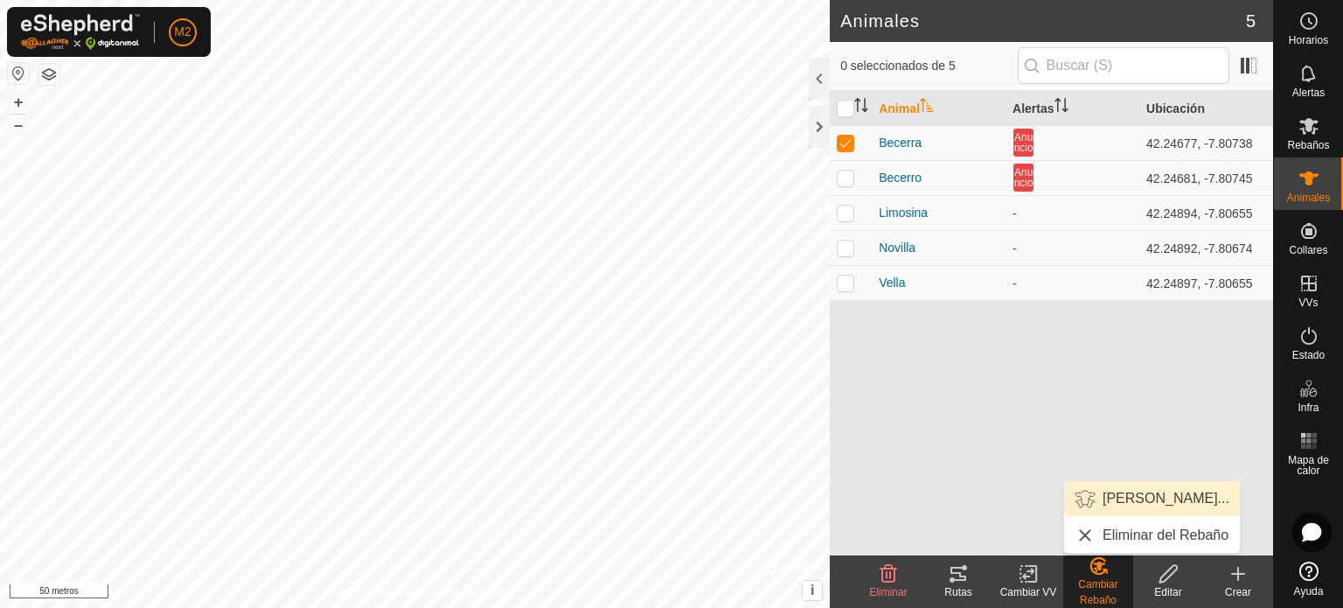
click at [1143, 496] on link "[PERSON_NAME]..." at bounding box center [1152, 498] width 176 height 35
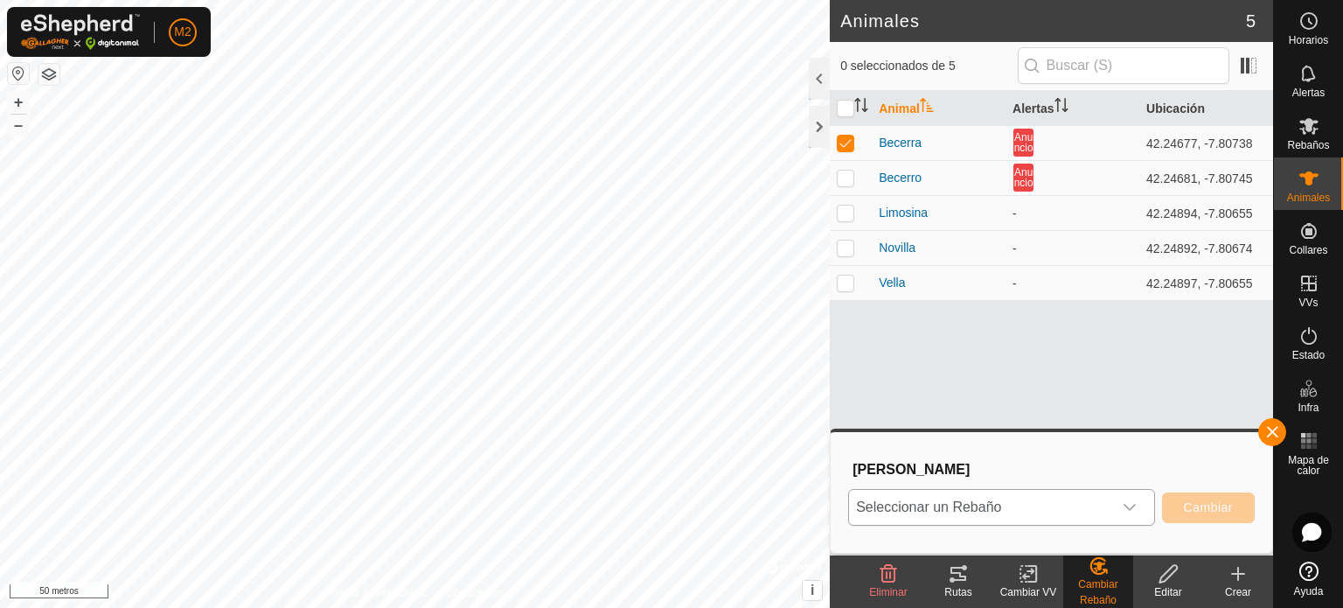
click at [1131, 505] on icon "disparador desplegable" at bounding box center [1129, 507] width 14 height 14
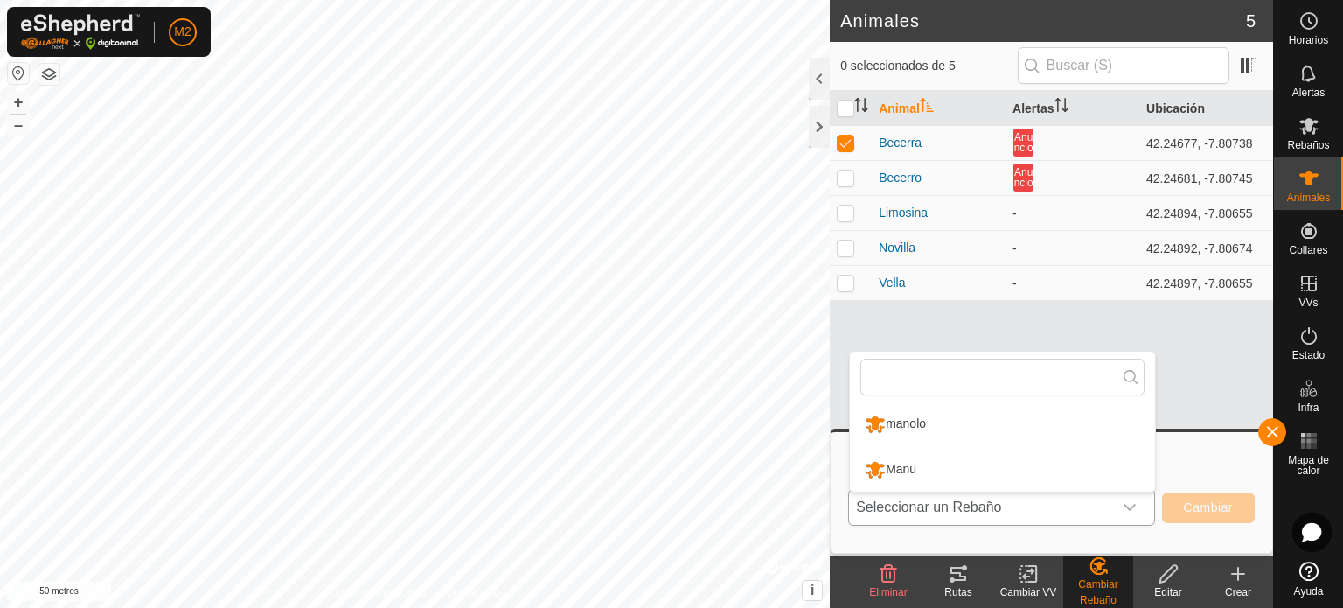
click at [937, 424] on li "manolo" at bounding box center [1002, 424] width 305 height 44
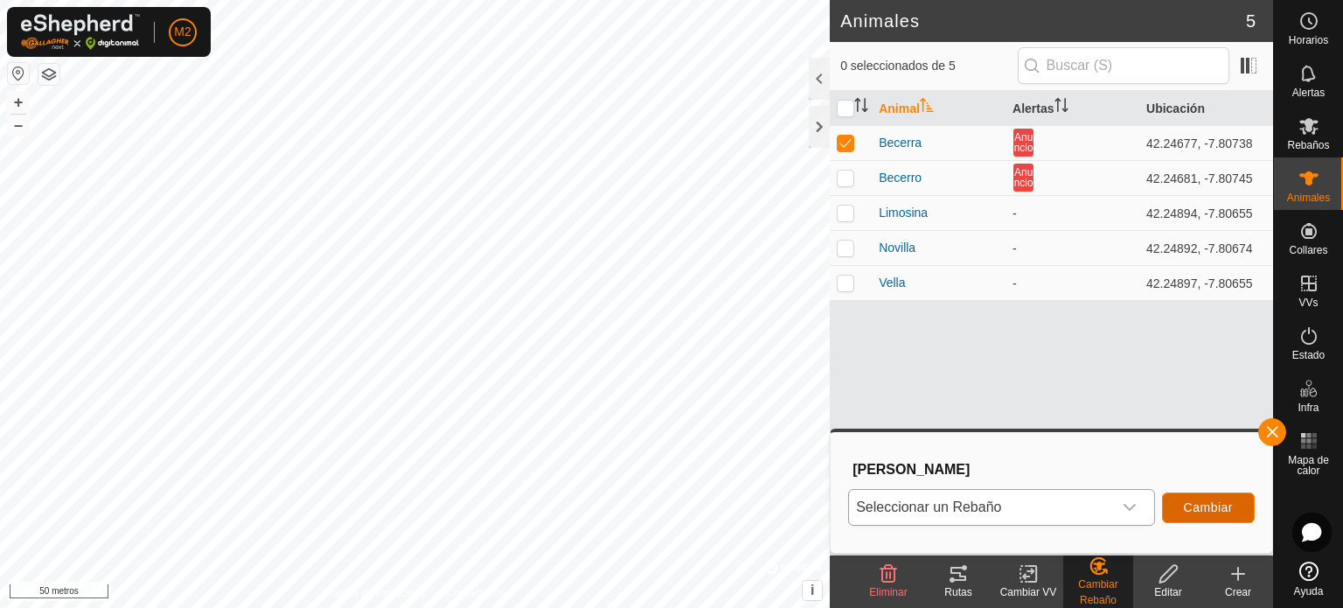
click at [1209, 510] on font "Cambiar" at bounding box center [1208, 507] width 49 height 14
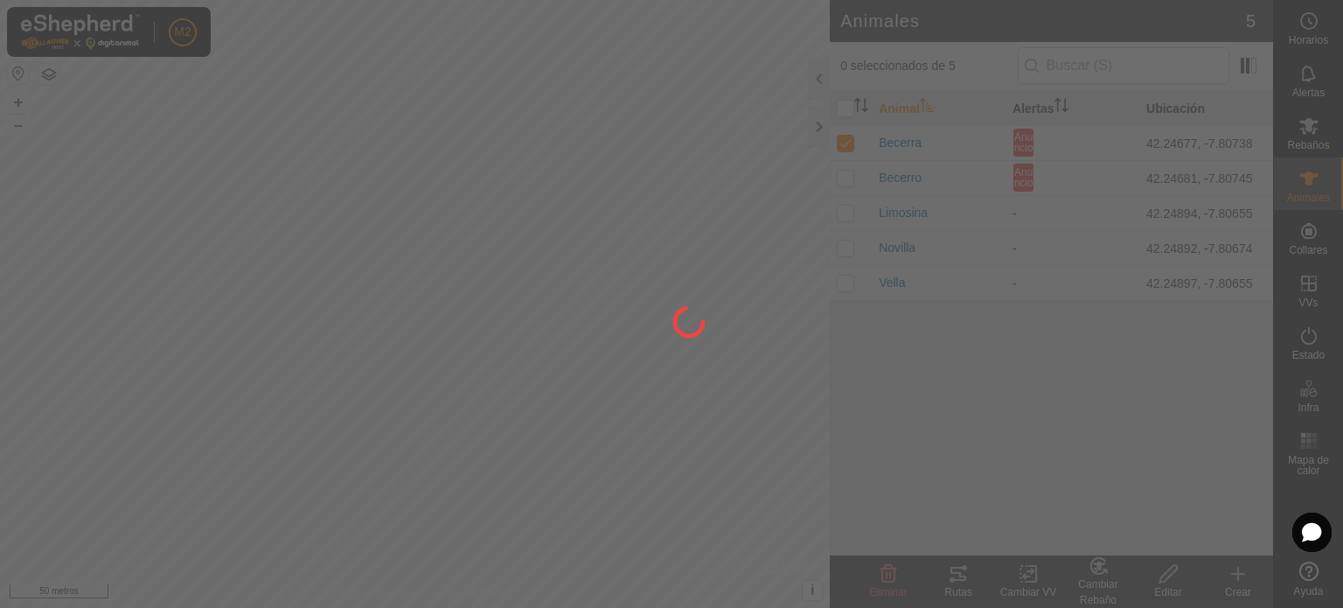
checkbox input "false"
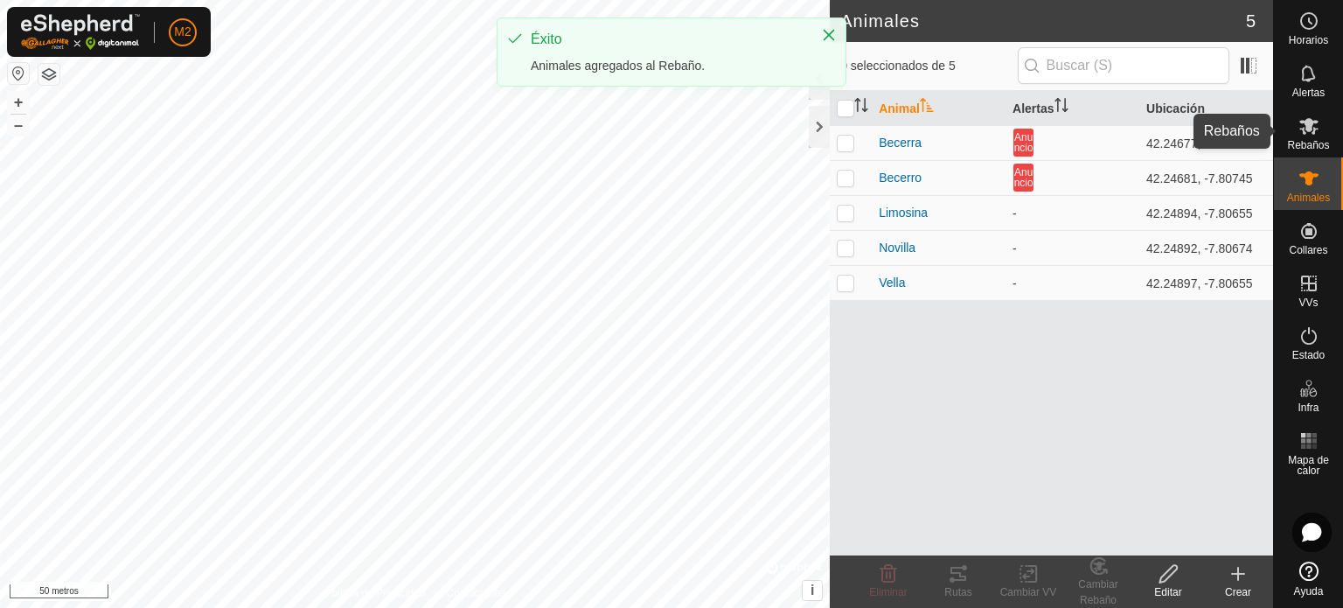
click at [1309, 142] on font "Rebaños" at bounding box center [1308, 145] width 42 height 12
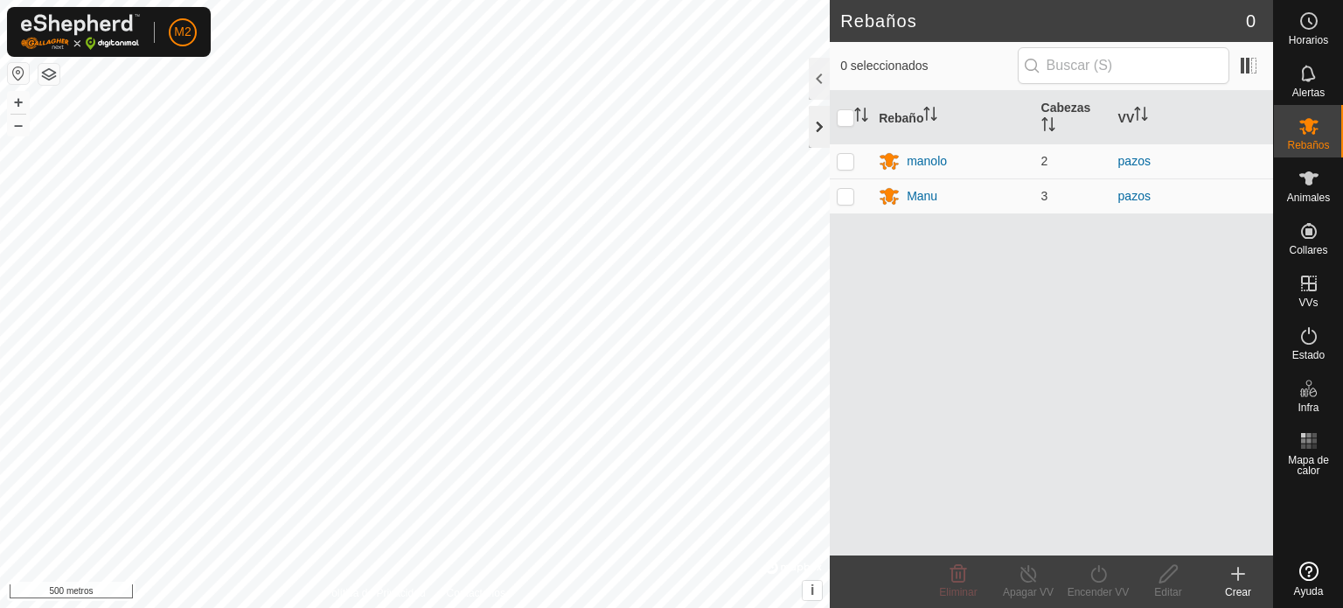
click at [823, 128] on div at bounding box center [819, 127] width 21 height 42
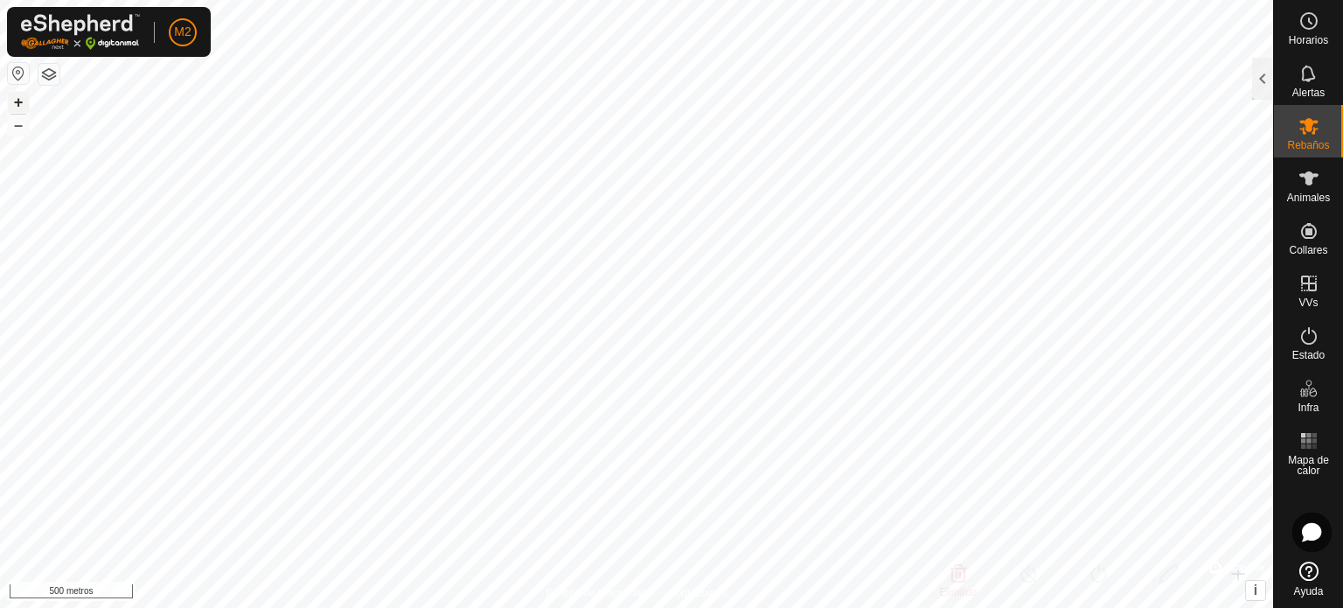
click at [15, 97] on font "+" at bounding box center [19, 102] width 10 height 18
click at [17, 101] on font "+" at bounding box center [19, 102] width 10 height 18
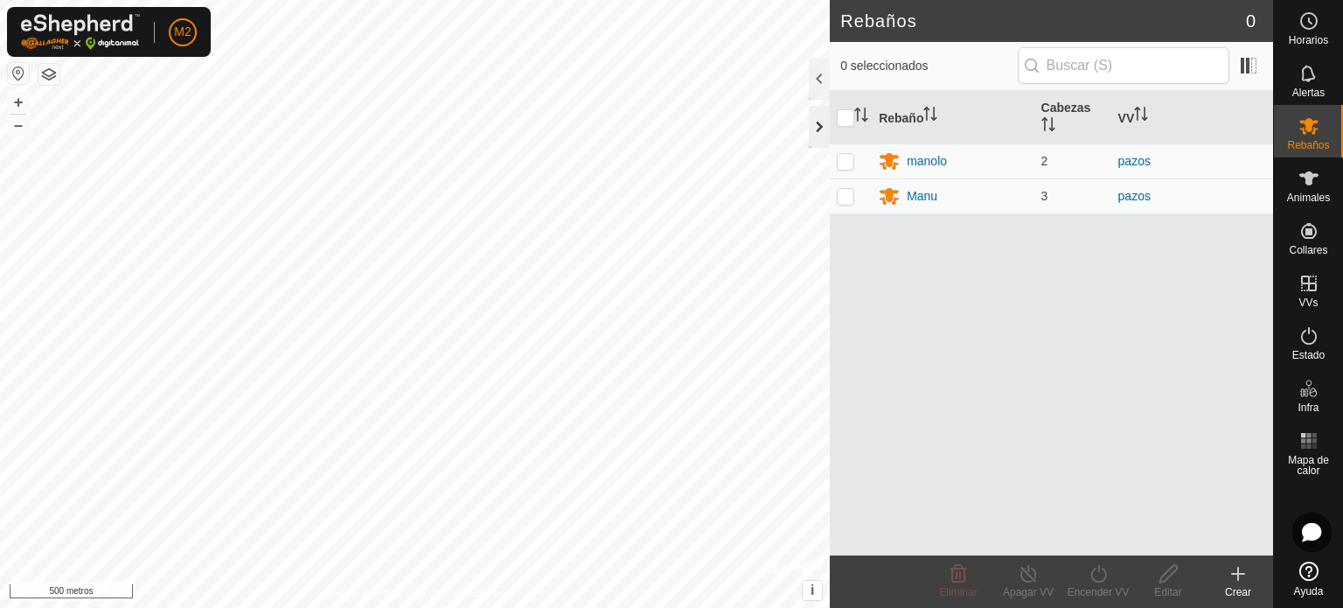
click at [818, 119] on div at bounding box center [819, 127] width 21 height 42
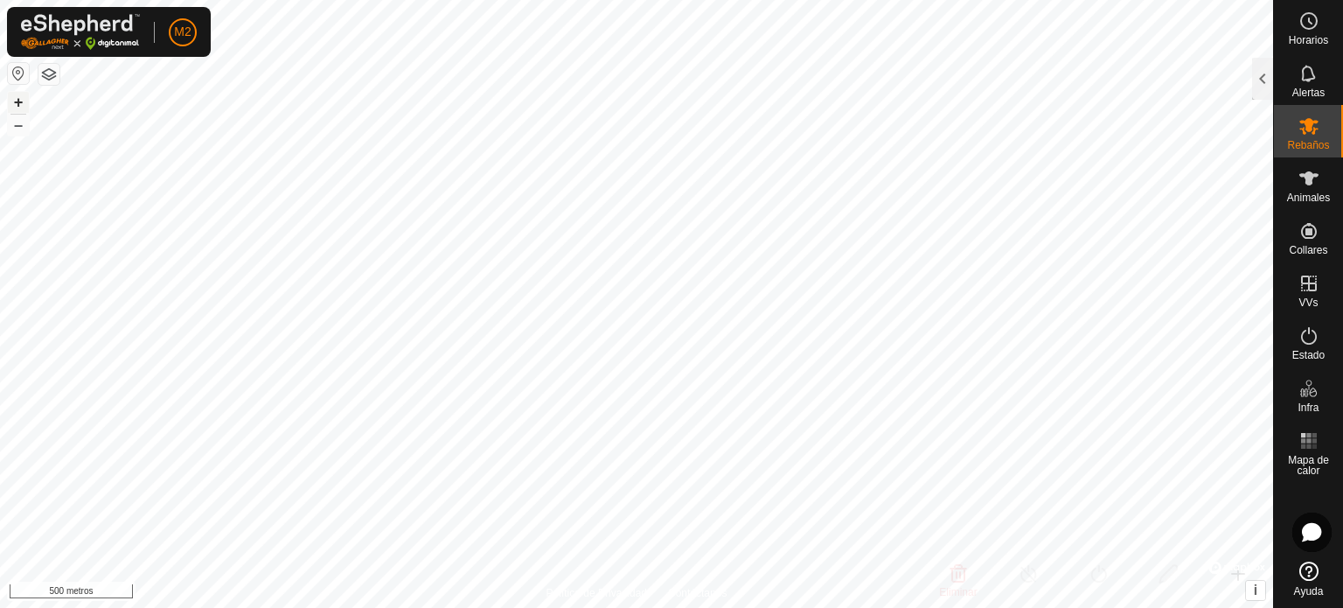
click at [10, 99] on button "+" at bounding box center [18, 102] width 21 height 21
click at [23, 108] on button "+" at bounding box center [18, 102] width 21 height 21
